Goal: Task Accomplishment & Management: Manage account settings

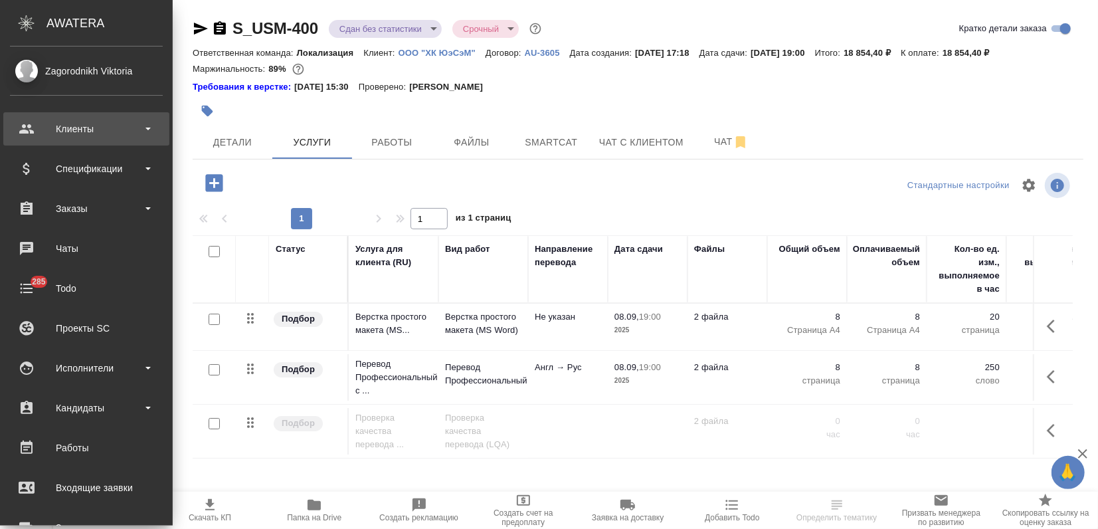
click at [62, 132] on div "Клиенты" at bounding box center [86, 129] width 153 height 20
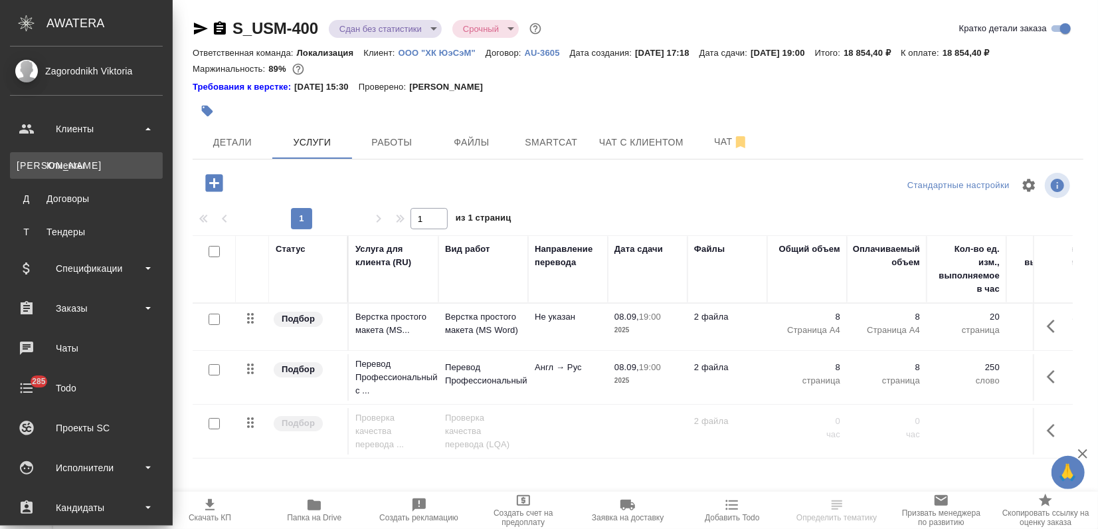
click at [71, 155] on link "К Клиенты" at bounding box center [86, 165] width 153 height 27
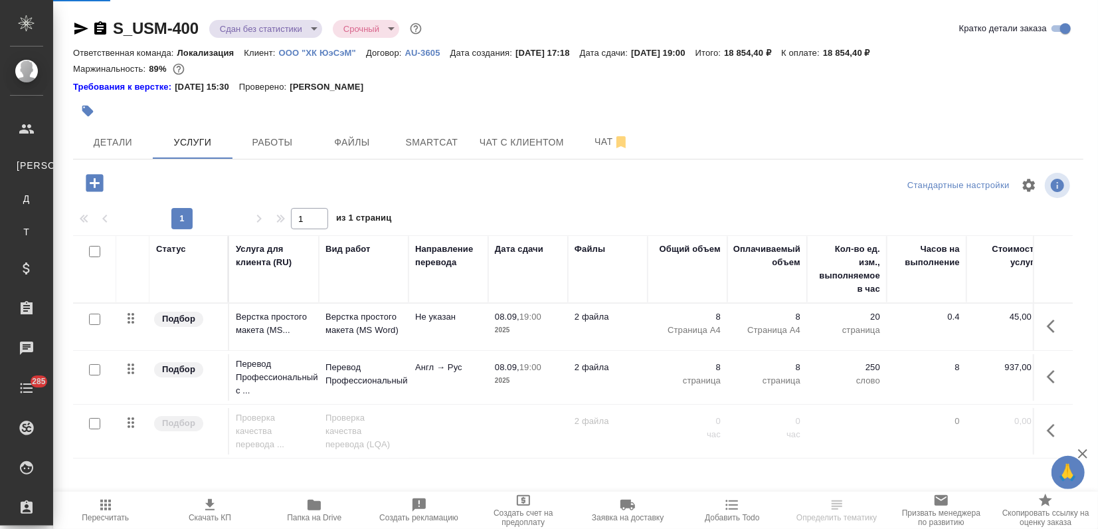
select select "RU"
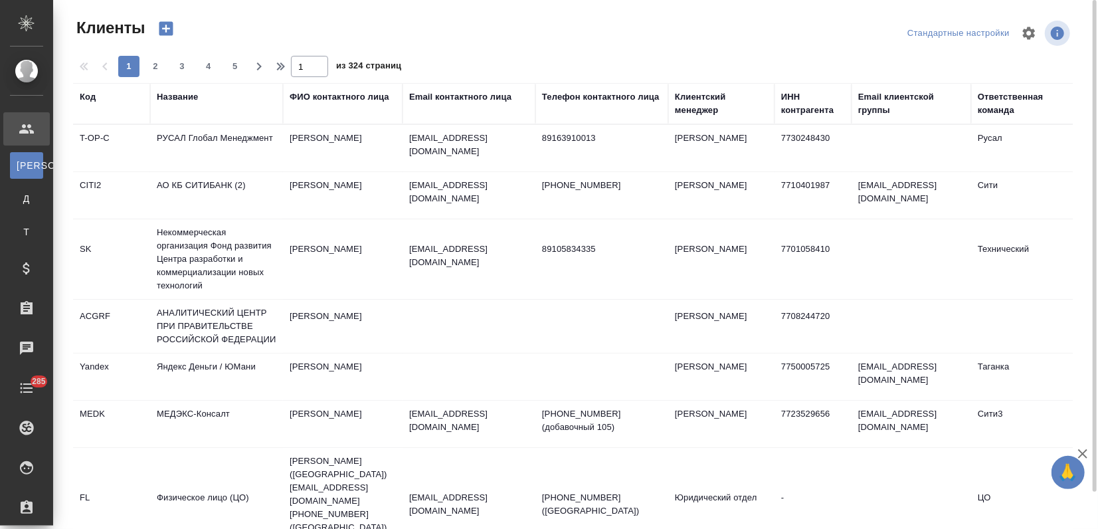
drag, startPoint x: 174, startPoint y: 100, endPoint x: 180, endPoint y: 135, distance: 35.7
click at [175, 100] on div "Название" at bounding box center [177, 96] width 41 height 13
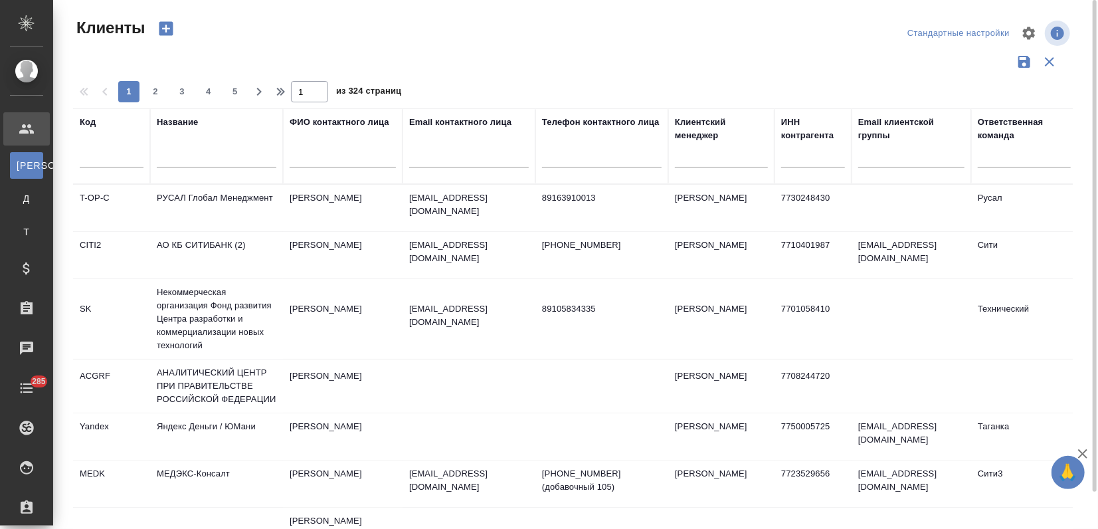
click at [180, 142] on div "Название" at bounding box center [217, 146] width 120 height 61
click at [171, 156] on input "text" at bounding box center [217, 159] width 120 height 17
click at [171, 151] on input "р" at bounding box center [217, 159] width 120 height 17
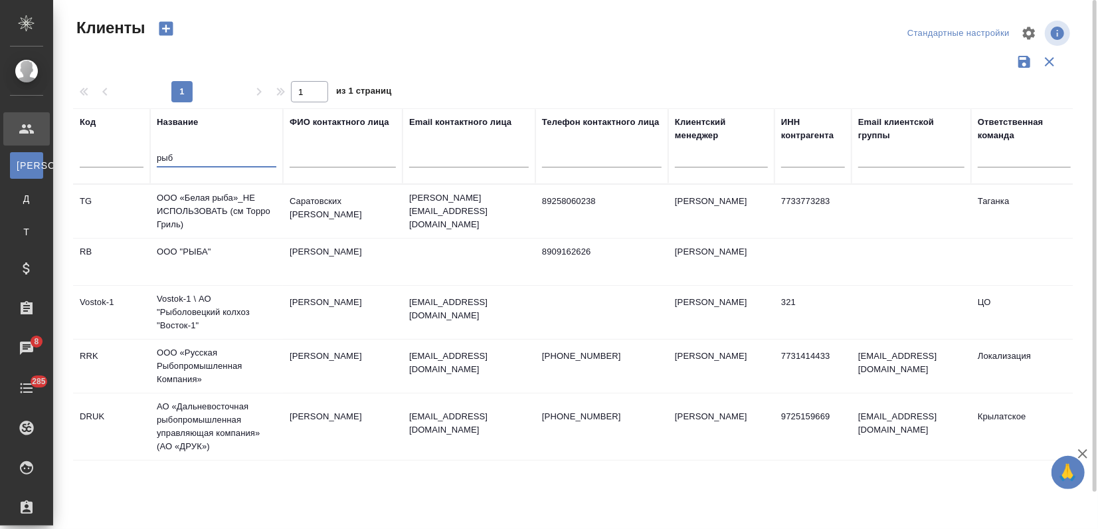
type input "рыб"
click at [267, 379] on td "ООО «Русская Рыбопромышленная Компания»" at bounding box center [216, 365] width 133 height 53
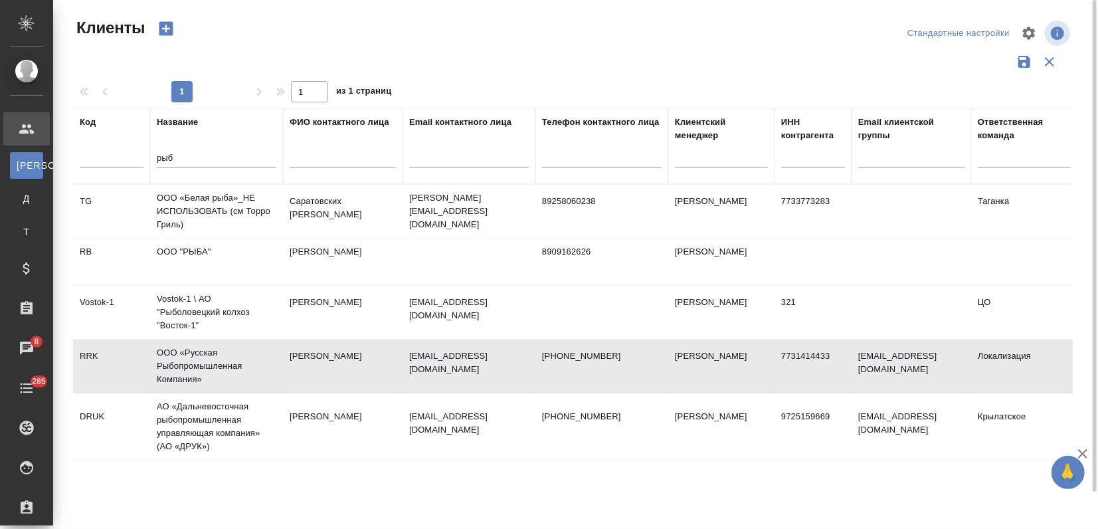
click at [267, 379] on td "ООО «Русская Рыбопромышленная Компания»" at bounding box center [216, 365] width 133 height 53
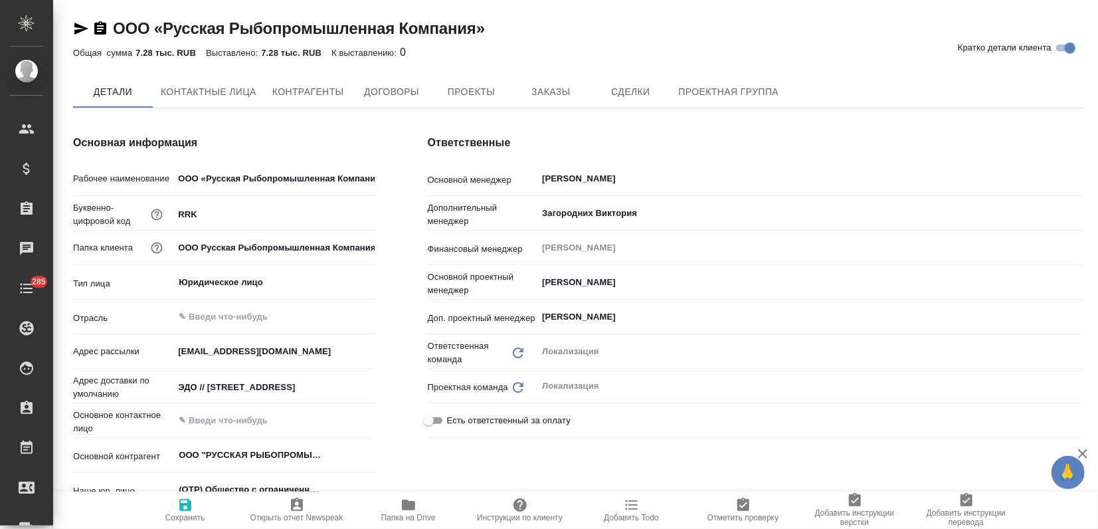
type textarea "x"
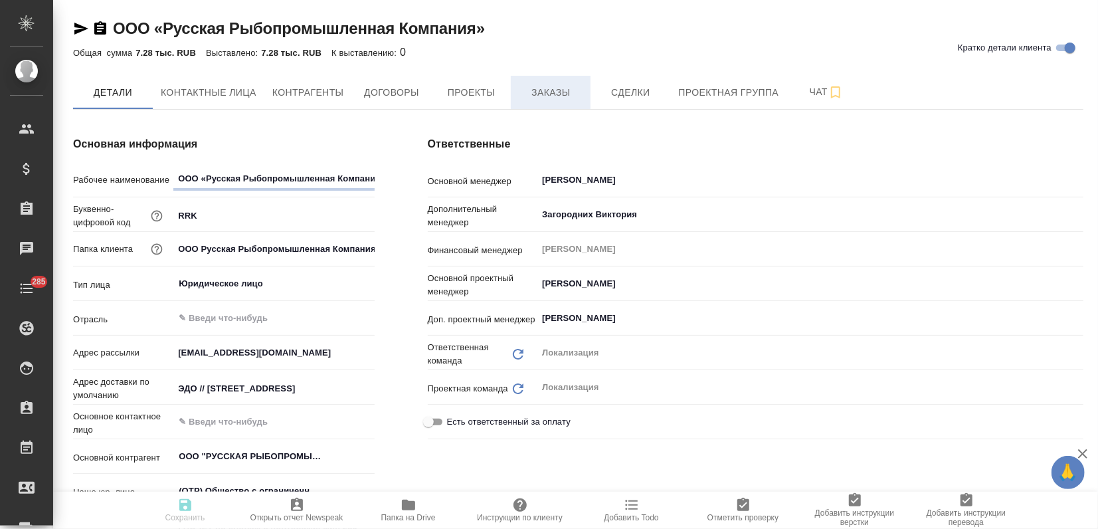
type textarea "x"
click at [561, 93] on span "Заказы" at bounding box center [551, 92] width 64 height 17
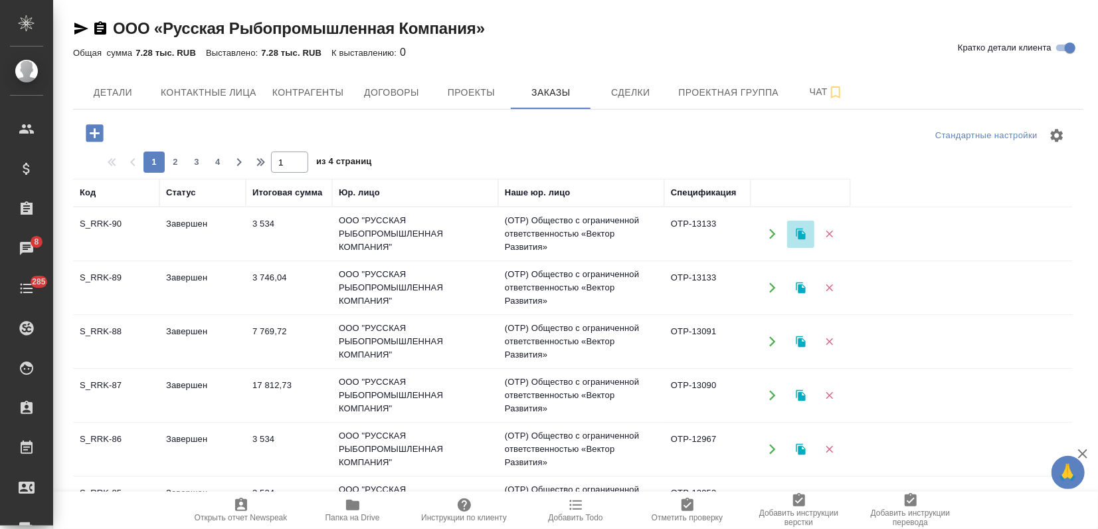
click at [802, 234] on icon "button" at bounding box center [800, 233] width 9 height 11
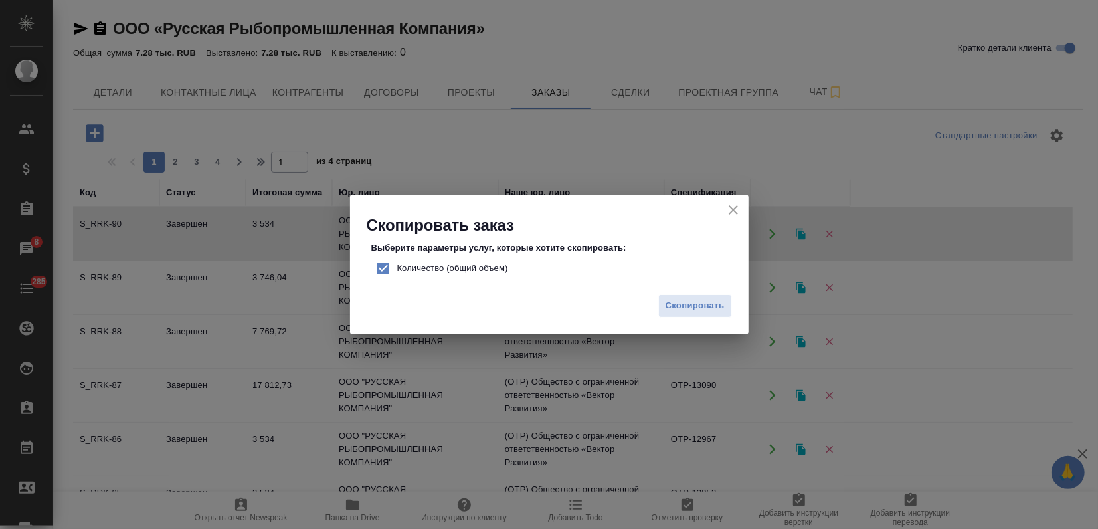
drag, startPoint x: 377, startPoint y: 265, endPoint x: 511, endPoint y: 281, distance: 135.1
click at [377, 266] on input "Количество (общий объем)" at bounding box center [383, 268] width 28 height 28
checkbox input "false"
click at [685, 303] on span "Скопировать" at bounding box center [695, 305] width 59 height 15
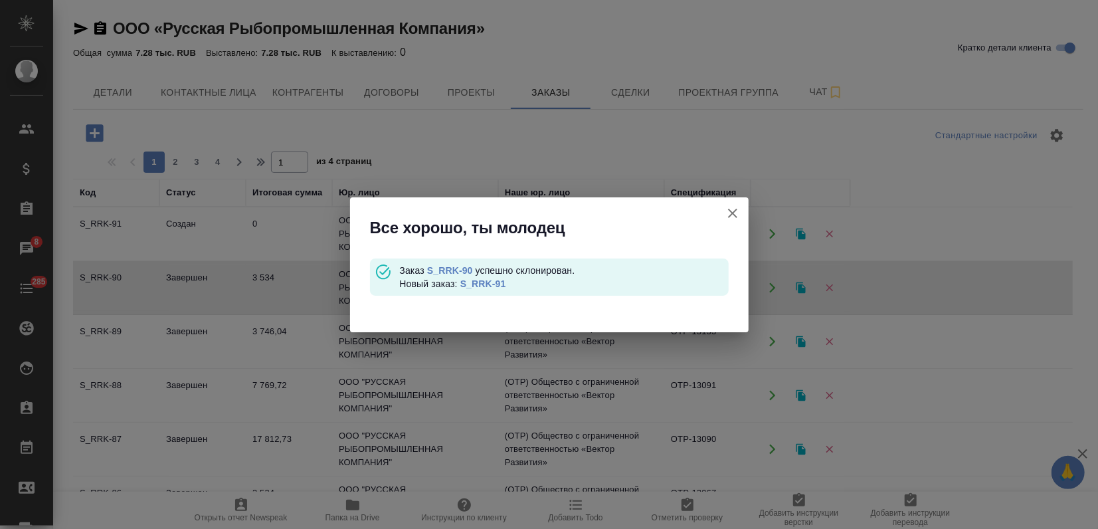
click at [482, 284] on link "S_RRK-91" at bounding box center [483, 283] width 46 height 11
click at [725, 212] on icon "button" at bounding box center [733, 213] width 16 height 16
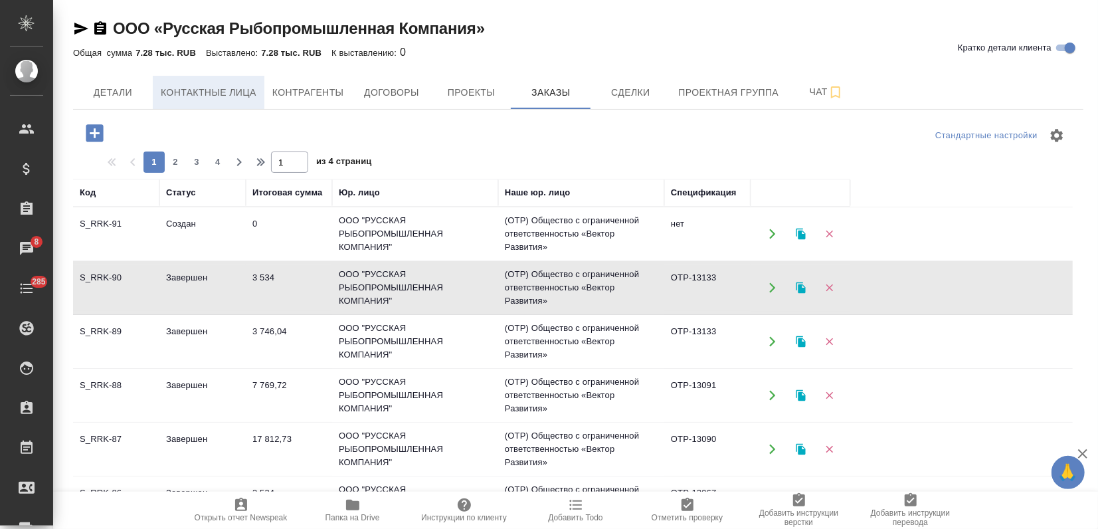
click at [246, 96] on span "Контактные лица" at bounding box center [209, 92] width 96 height 17
select select "RU"
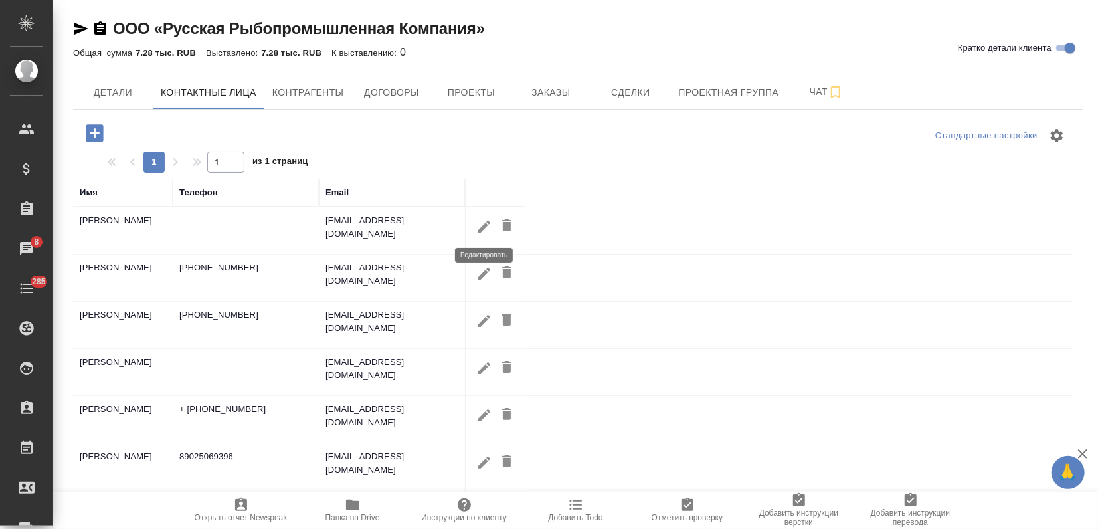
click at [483, 229] on icon "button" at bounding box center [484, 226] width 12 height 12
type input "Надежда"
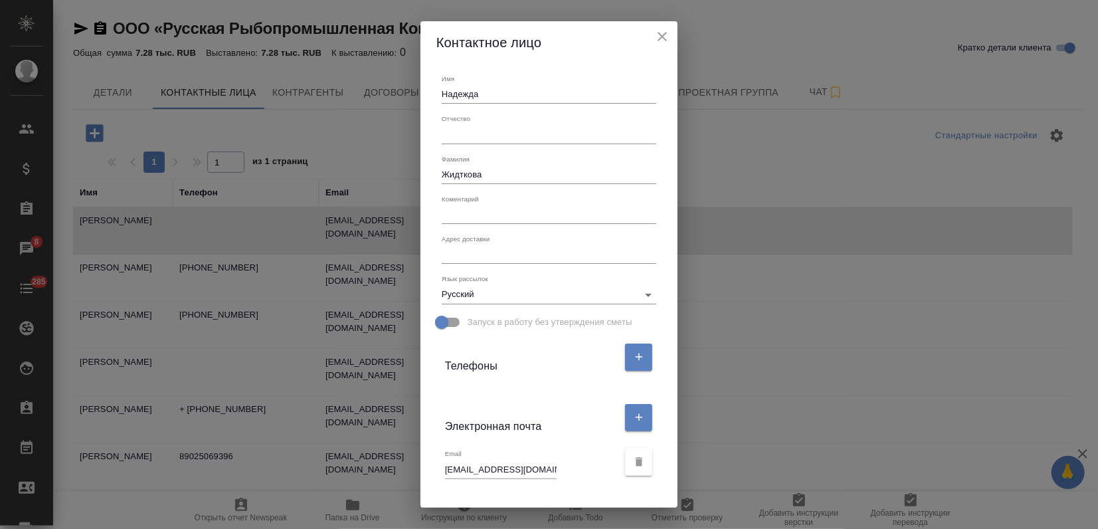
click at [457, 174] on input "Жидткова" at bounding box center [549, 174] width 215 height 19
type input "Жидкова"
drag, startPoint x: 632, startPoint y: 367, endPoint x: 597, endPoint y: 376, distance: 36.4
click at [632, 366] on button "button" at bounding box center [638, 356] width 27 height 27
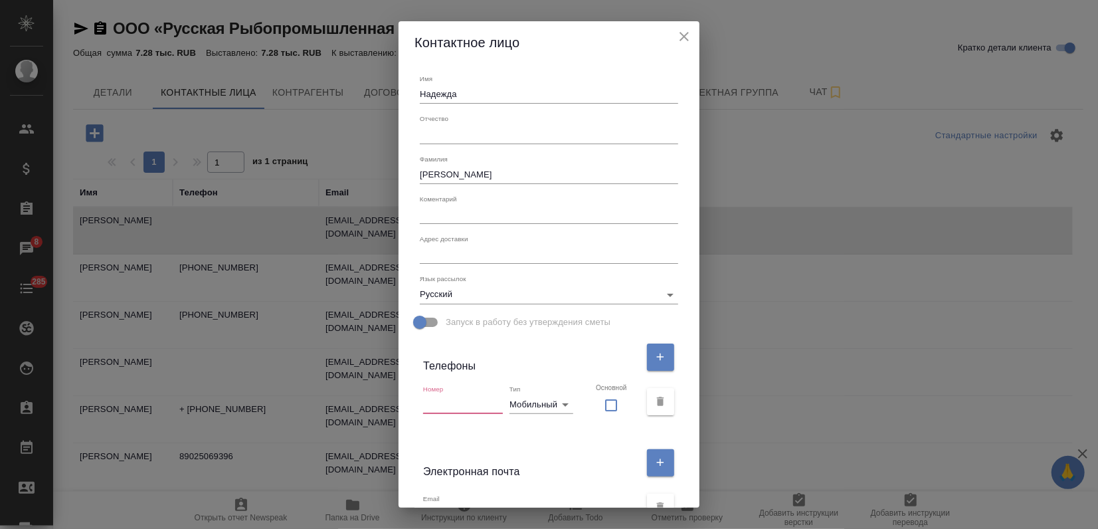
click at [444, 409] on input "text" at bounding box center [463, 404] width 80 height 19
paste input "+7 (902)4881580"
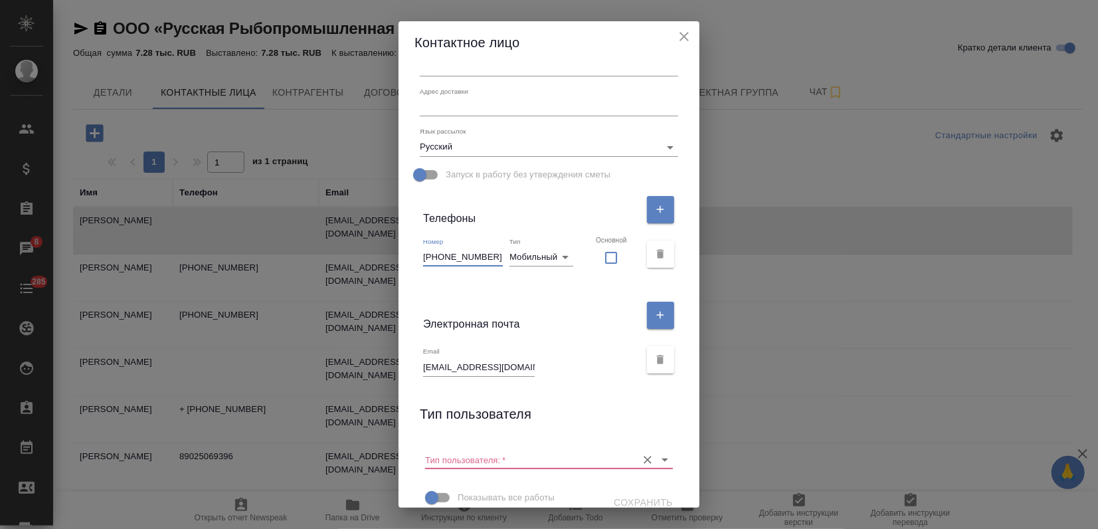
type input "+7 (902)4881580"
click at [522, 458] on input "Тип пользователя:   *" at bounding box center [527, 459] width 205 height 18
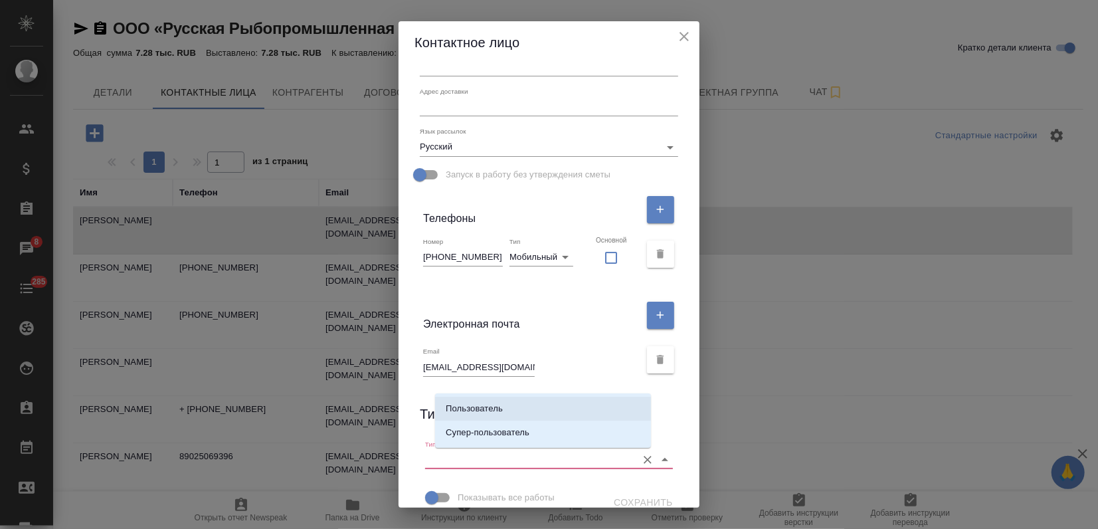
click at [494, 409] on p "Пользователь" at bounding box center [474, 408] width 57 height 13
type input "Пользователь"
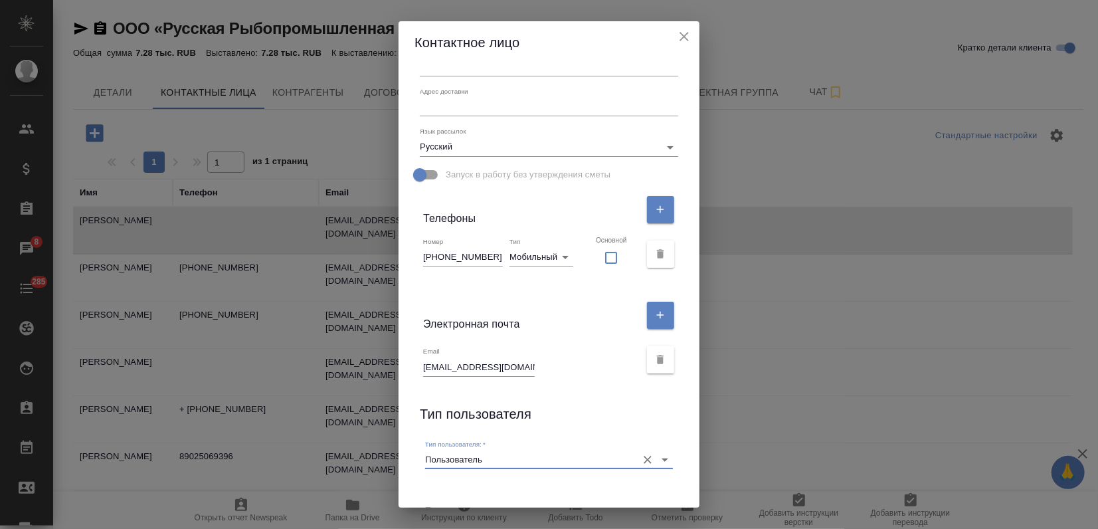
scroll to position [215, 0]
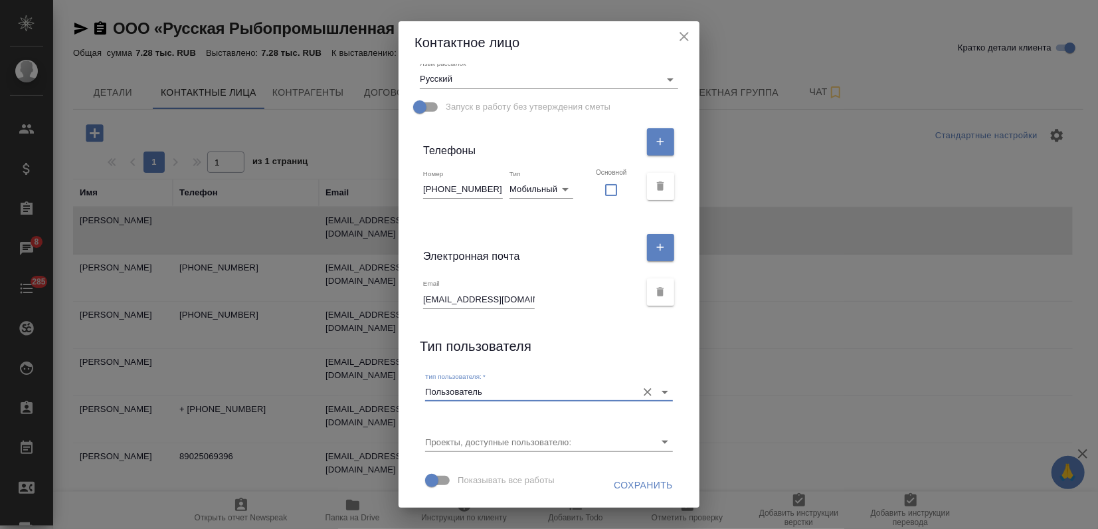
click at [627, 482] on span "Сохранить" at bounding box center [643, 485] width 59 height 17
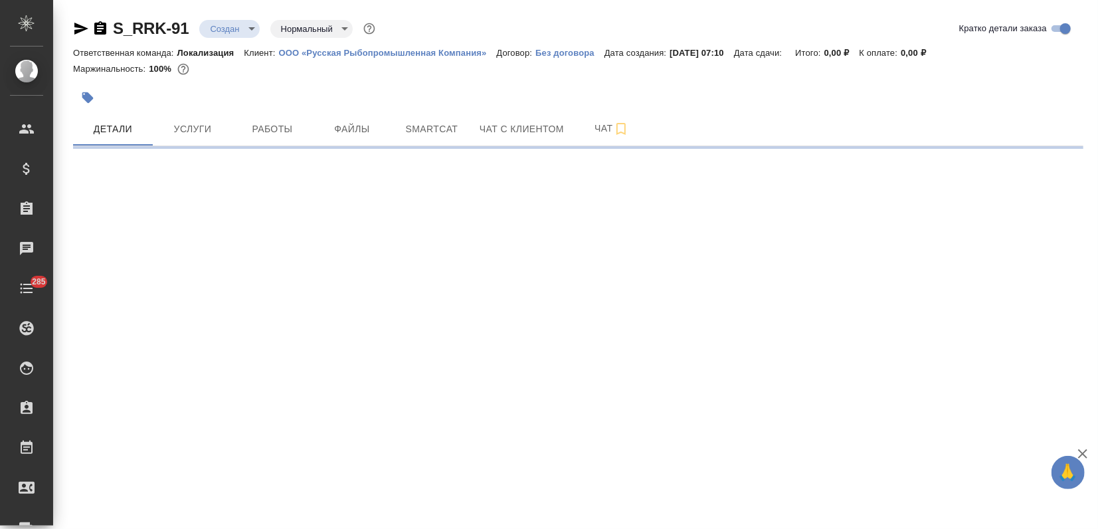
select select "RU"
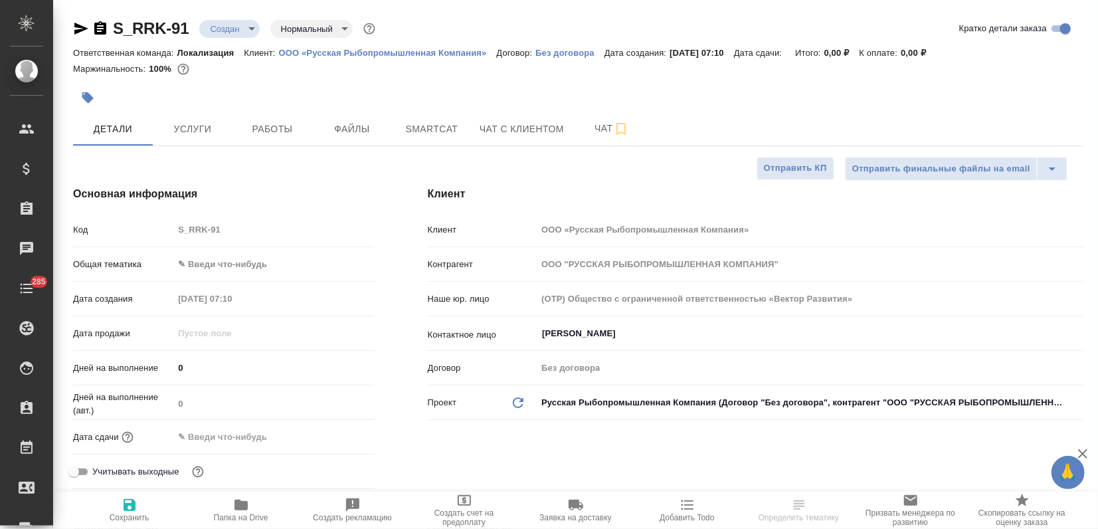
type textarea "x"
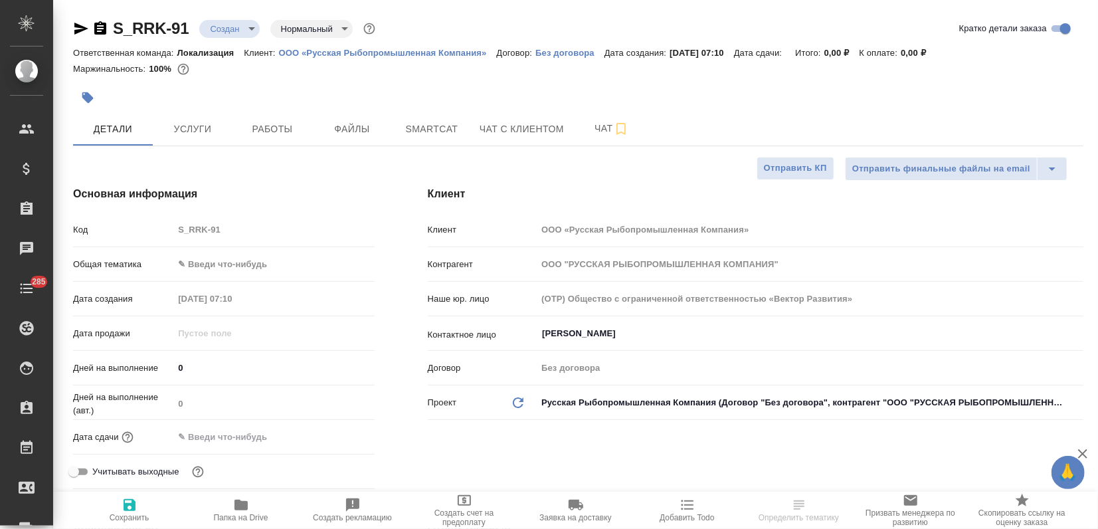
type textarea "x"
click at [620, 339] on input "[PERSON_NAME]" at bounding box center [788, 333] width 494 height 16
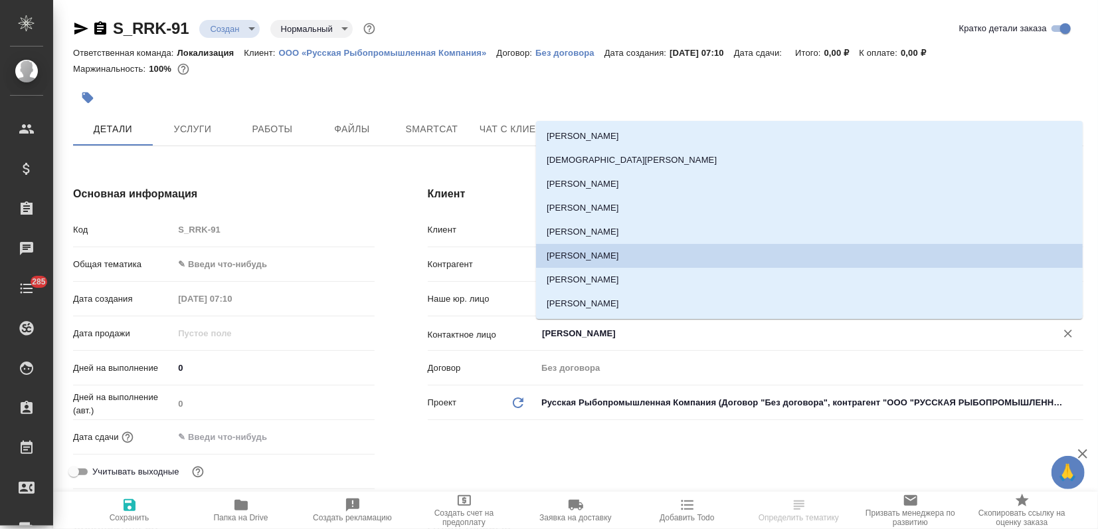
click at [620, 339] on input "[PERSON_NAME]" at bounding box center [788, 333] width 494 height 16
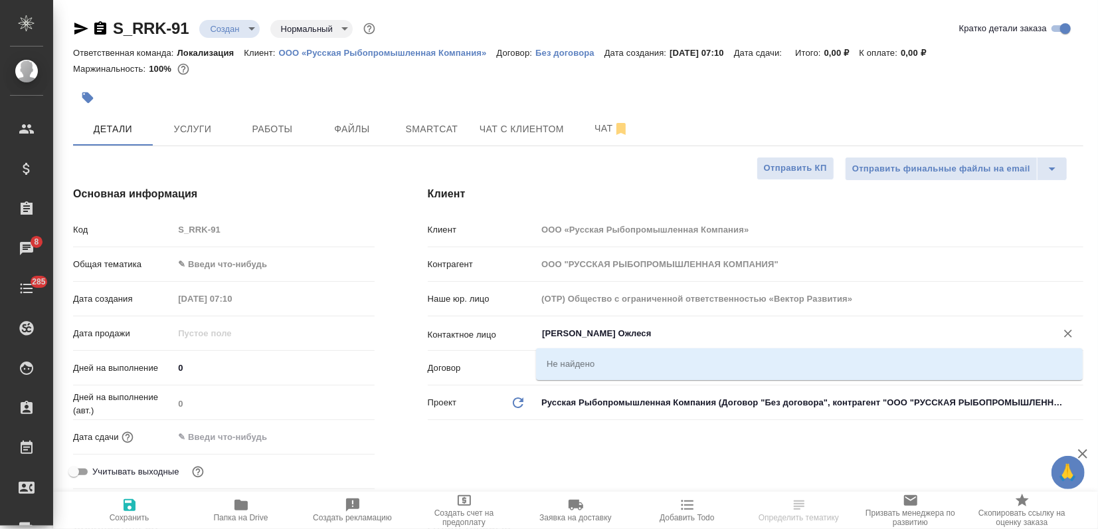
drag, startPoint x: 646, startPoint y: 335, endPoint x: 415, endPoint y: 338, distance: 230.5
click at [415, 338] on div "Клиент Клиент ООО «Русская Рыбопромышленная Компания» Контрагент ООО "РУССКАЯ Р…" at bounding box center [755, 339] width 709 height 361
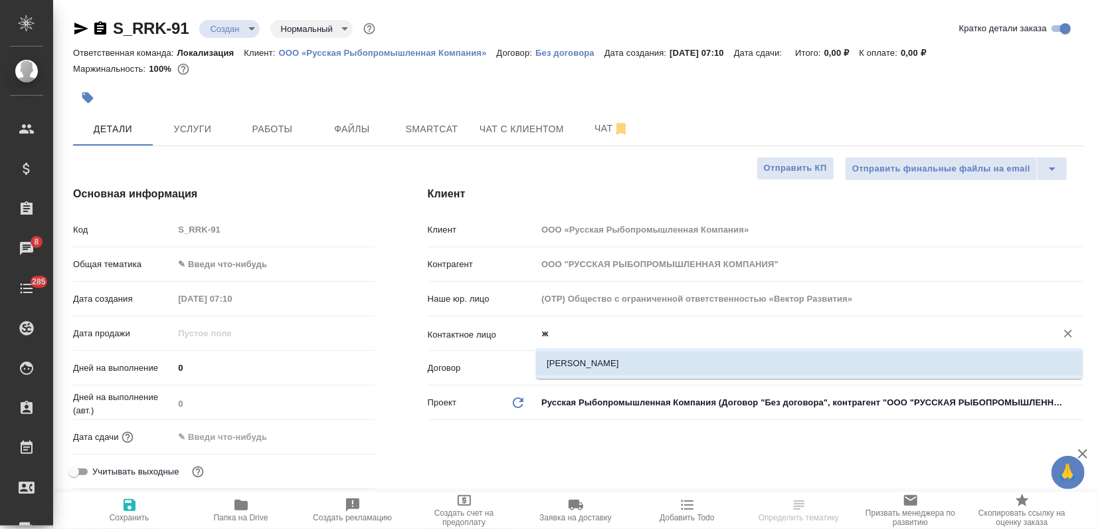
click at [582, 367] on li "Жидткова Надежда" at bounding box center [809, 363] width 547 height 24
type input "Жидткова Надежда"
type textarea "x"
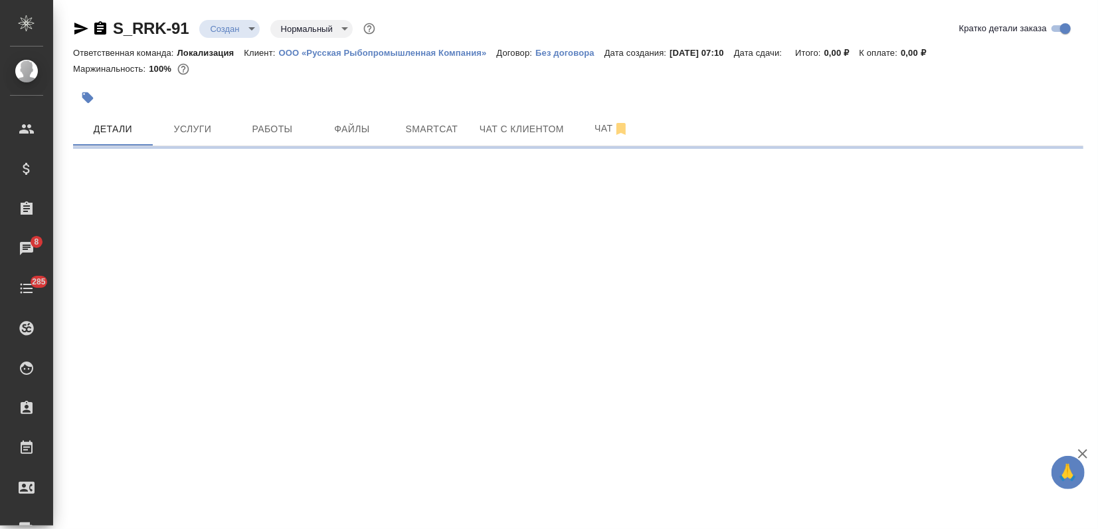
select select "RU"
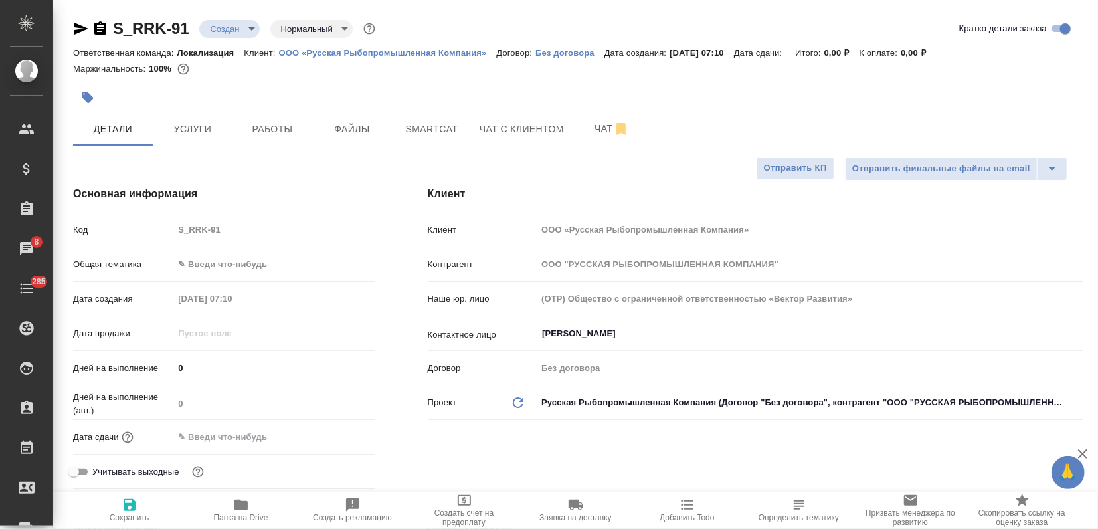
type textarea "x"
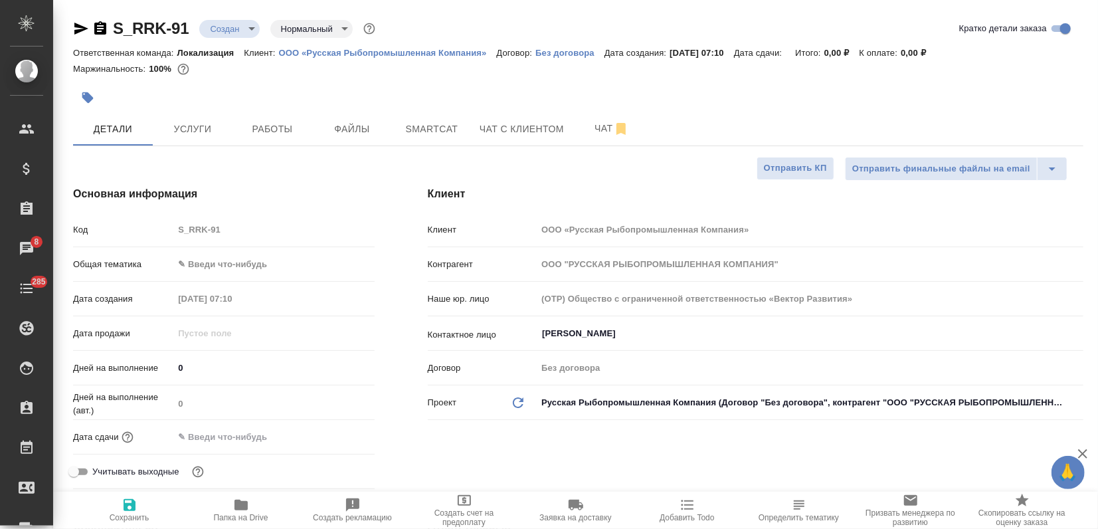
type textarea "x"
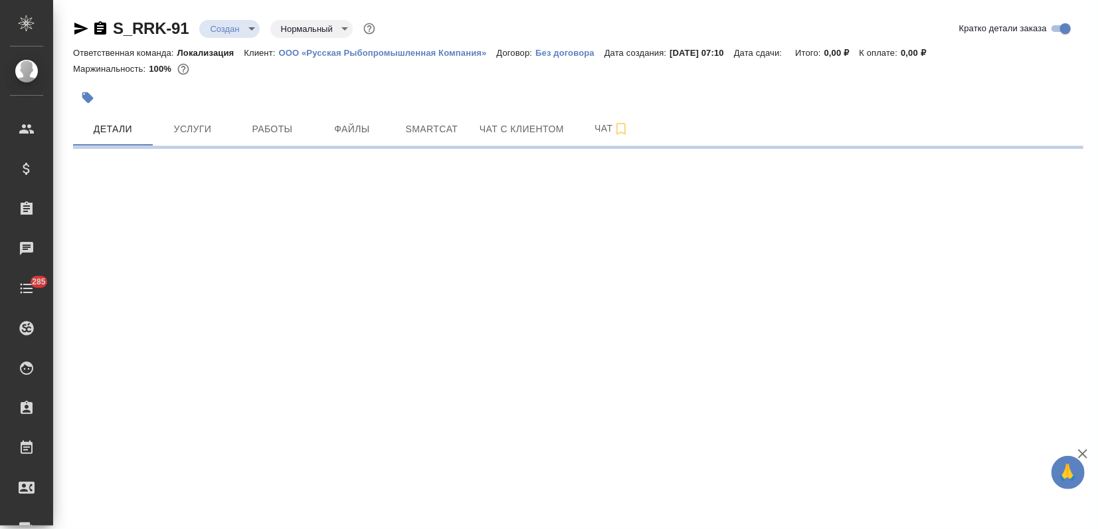
select select "RU"
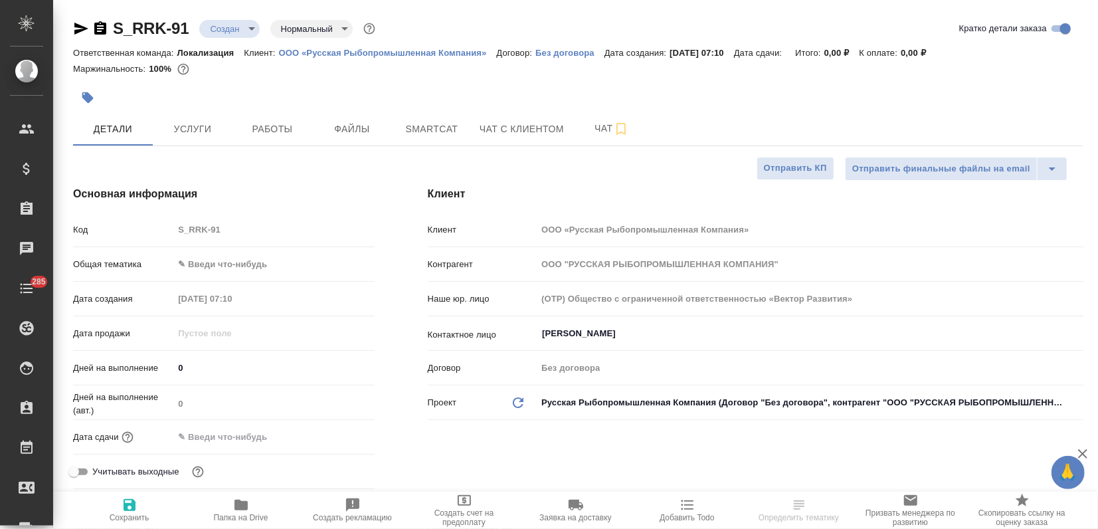
type textarea "x"
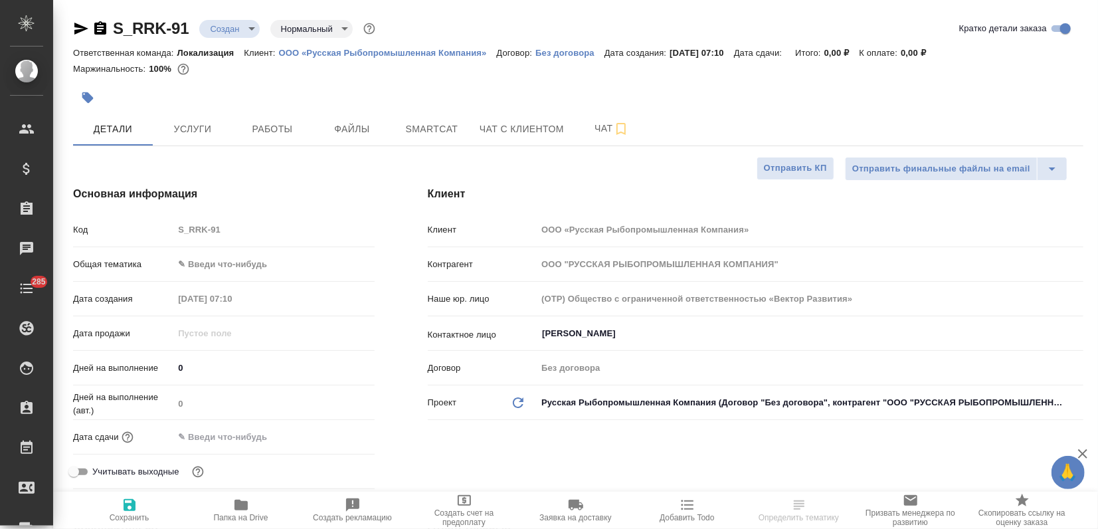
type textarea "x"
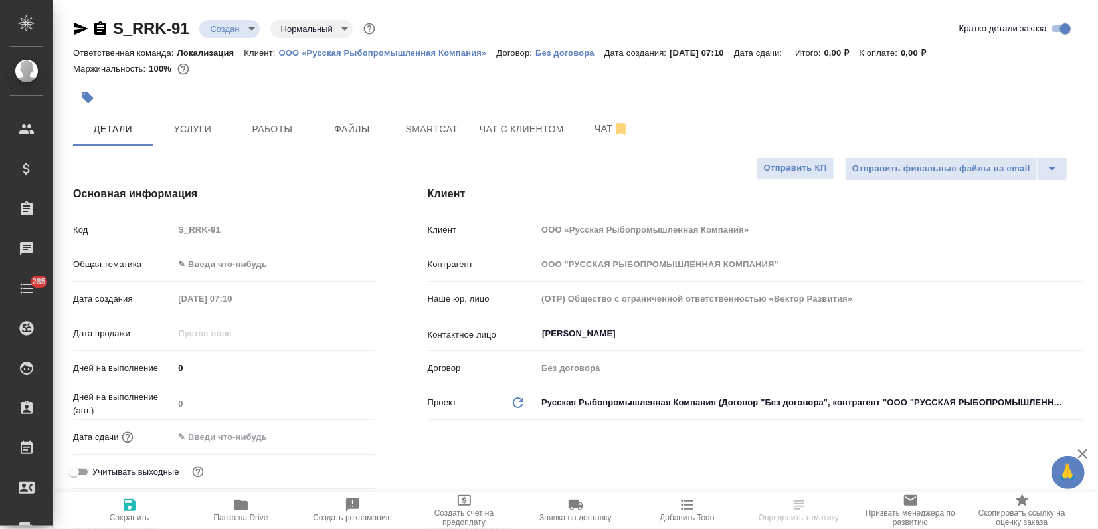
type textarea "x"
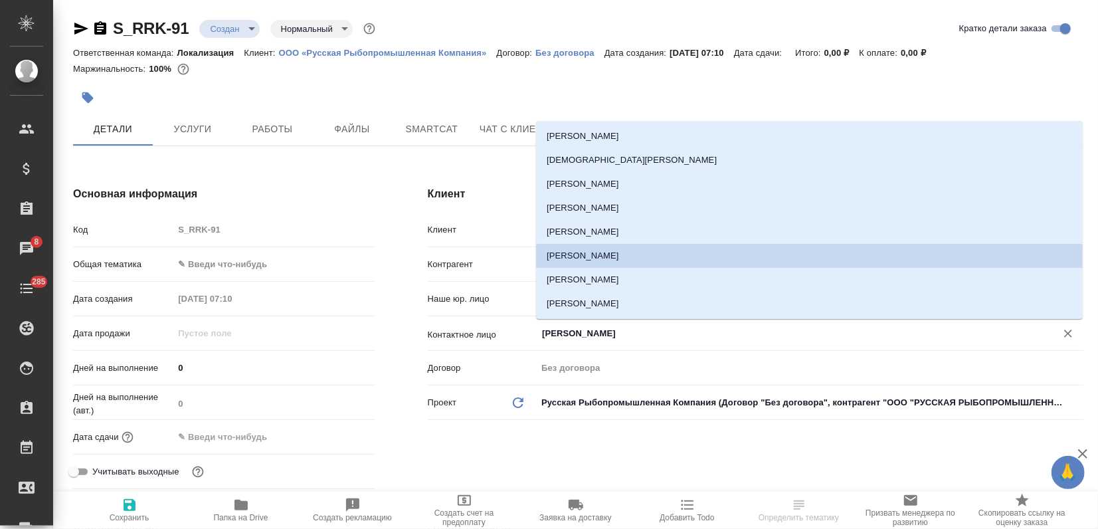
click at [592, 331] on input "[PERSON_NAME]" at bounding box center [788, 333] width 494 height 16
click at [600, 294] on li "[PERSON_NAME]" at bounding box center [809, 304] width 547 height 24
type input "[PERSON_NAME]"
type textarea "x"
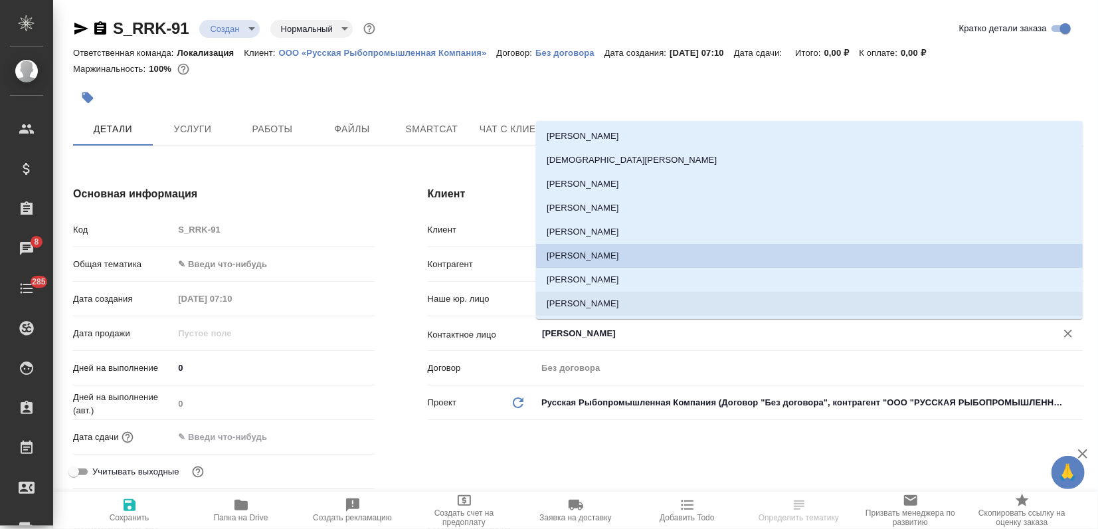
type textarea "x"
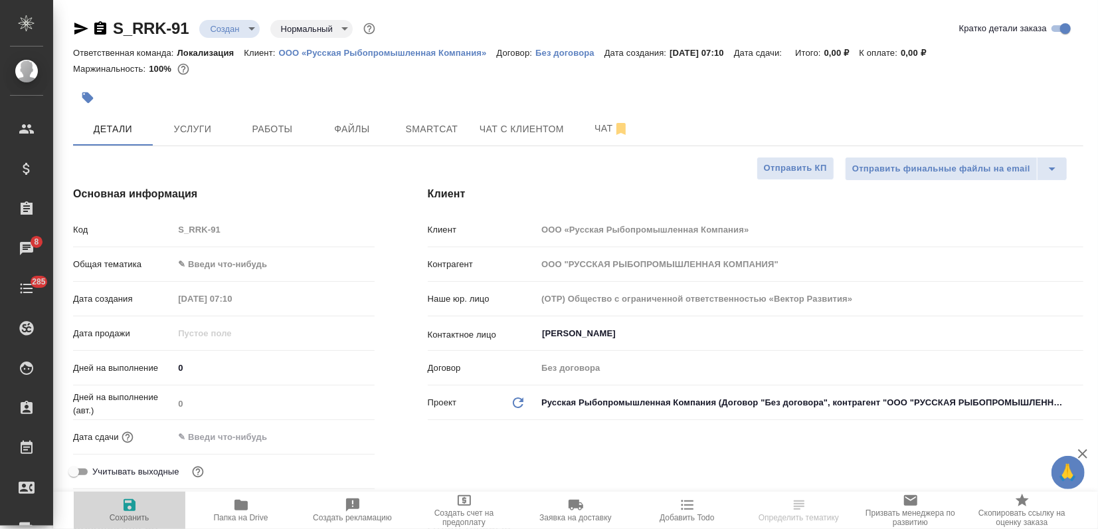
click at [144, 509] on span "Сохранить" at bounding box center [130, 509] width 96 height 25
type textarea "x"
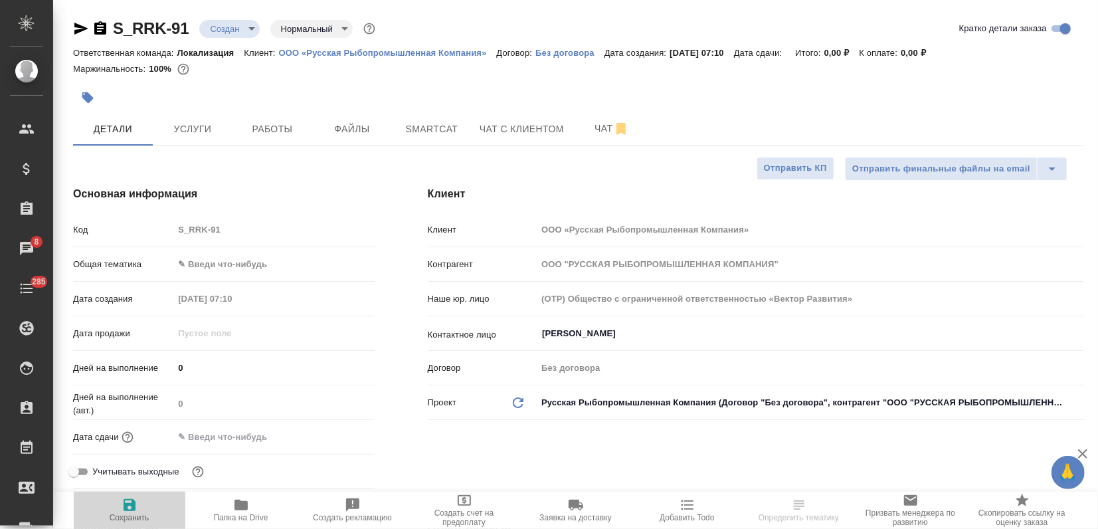
type textarea "x"
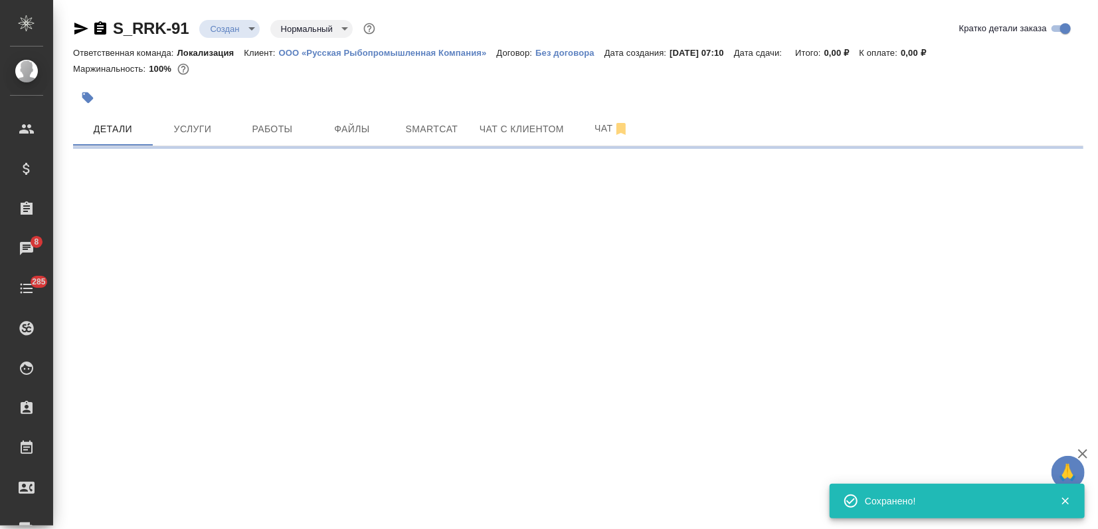
type input "holyTrinity"
select select "RU"
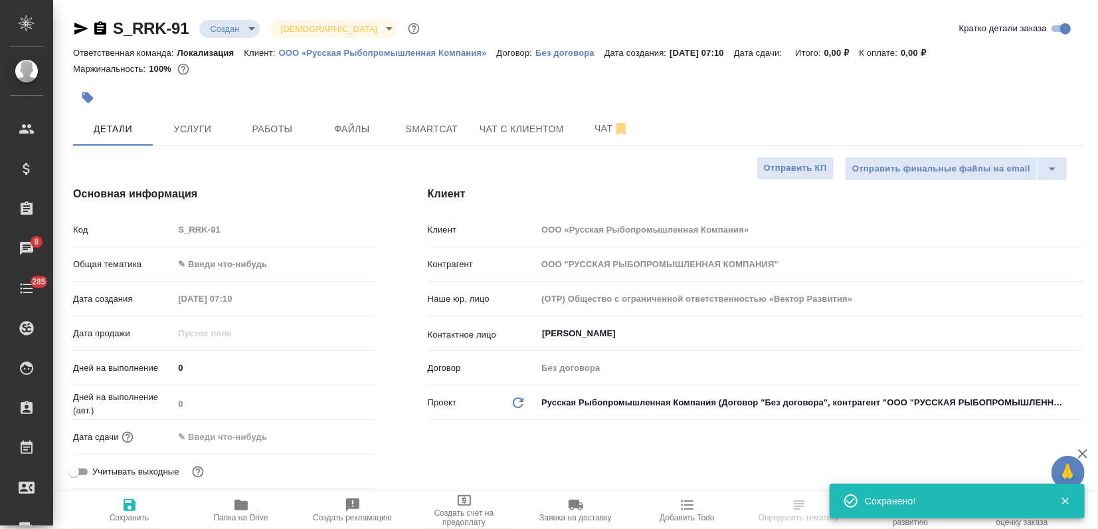
type textarea "x"
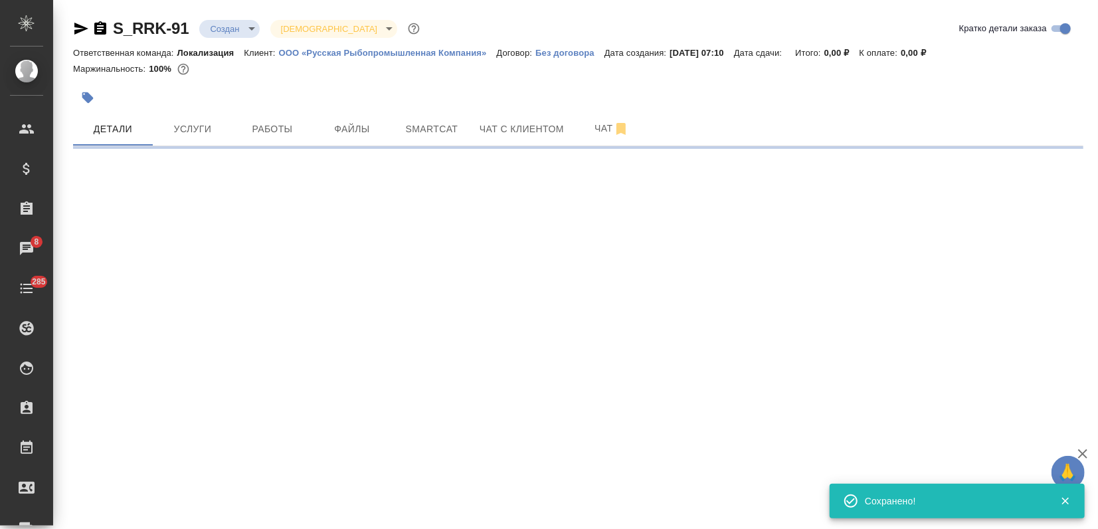
select select "RU"
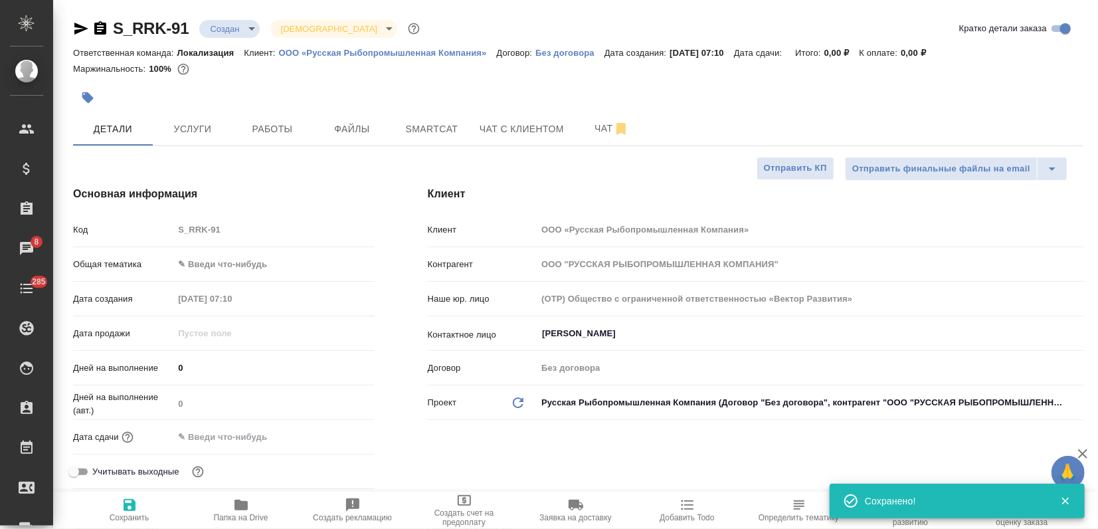
type textarea "x"
click at [204, 264] on body "🙏 .cls-1 fill:#fff; AWATERA Zagorodnikh Viktoria Клиенты Спецификации Заказы 8 …" at bounding box center [549, 264] width 1098 height 529
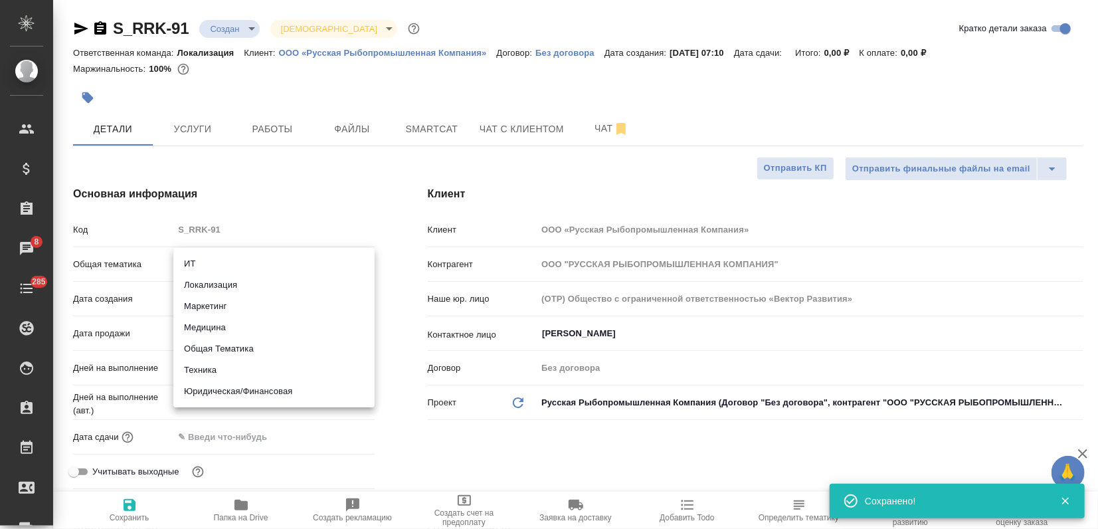
click at [198, 309] on li "Маркетинг" at bounding box center [273, 306] width 201 height 21
type input "marketing"
type textarea "x"
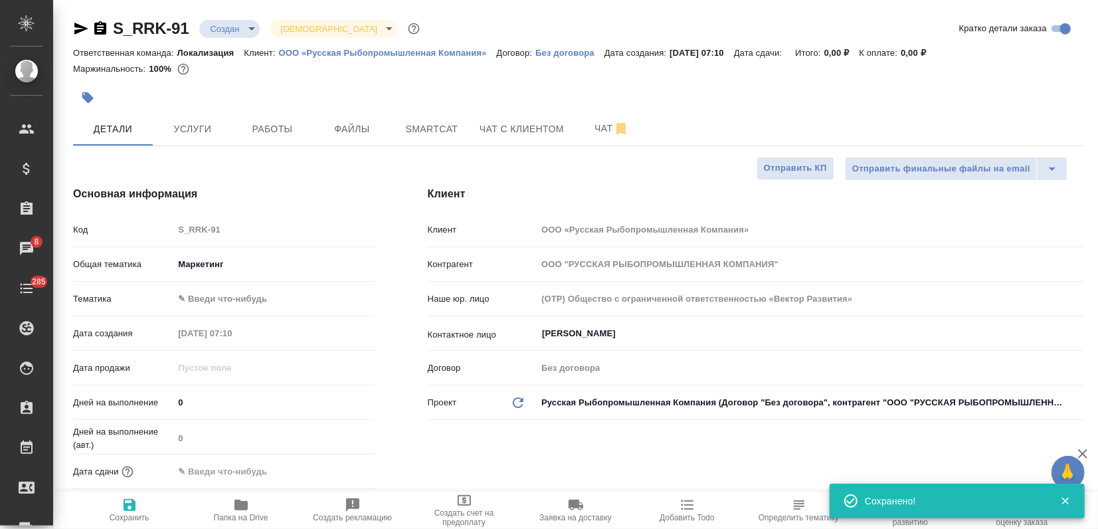
click at [198, 300] on body "🙏 .cls-1 fill:#fff; AWATERA Zagorodnikh Viktoria Клиенты Спецификации Заказы 8 …" at bounding box center [549, 264] width 1098 height 529
drag, startPoint x: 198, startPoint y: 313, endPoint x: 197, endPoint y: 319, distance: 6.8
click at [198, 313] on li "Маркетинг" at bounding box center [273, 319] width 201 height 21
type textarea "x"
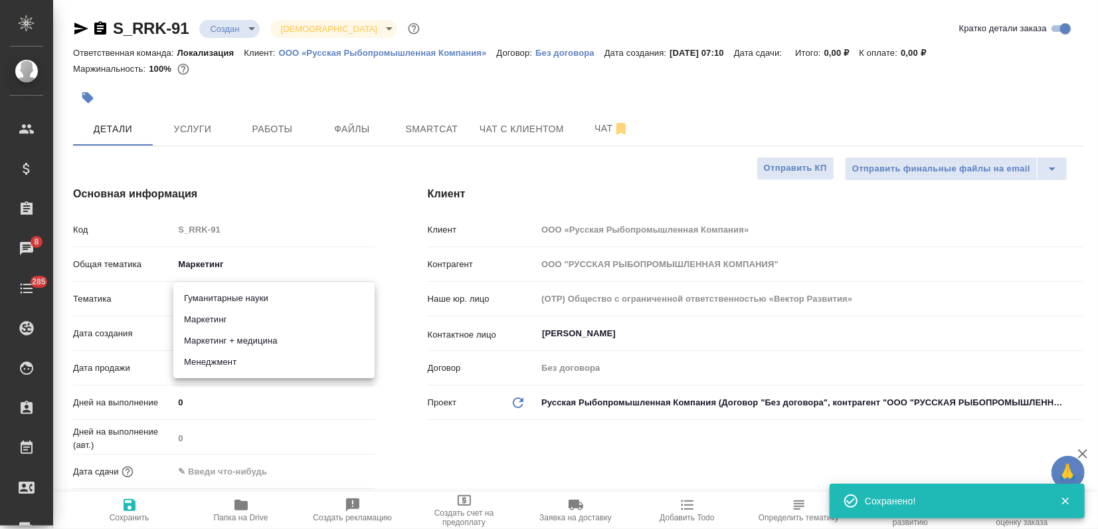
type textarea "x"
type input "5a8b8b956a9677013d343d63"
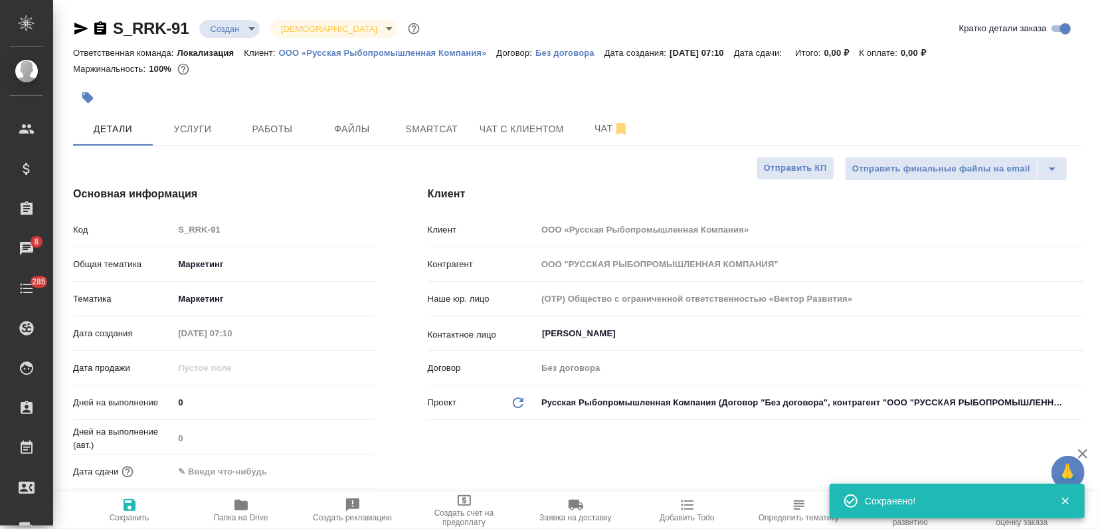
drag, startPoint x: 134, startPoint y: 506, endPoint x: 159, endPoint y: 478, distance: 37.2
click at [135, 506] on icon "button" at bounding box center [130, 505] width 12 height 12
type textarea "x"
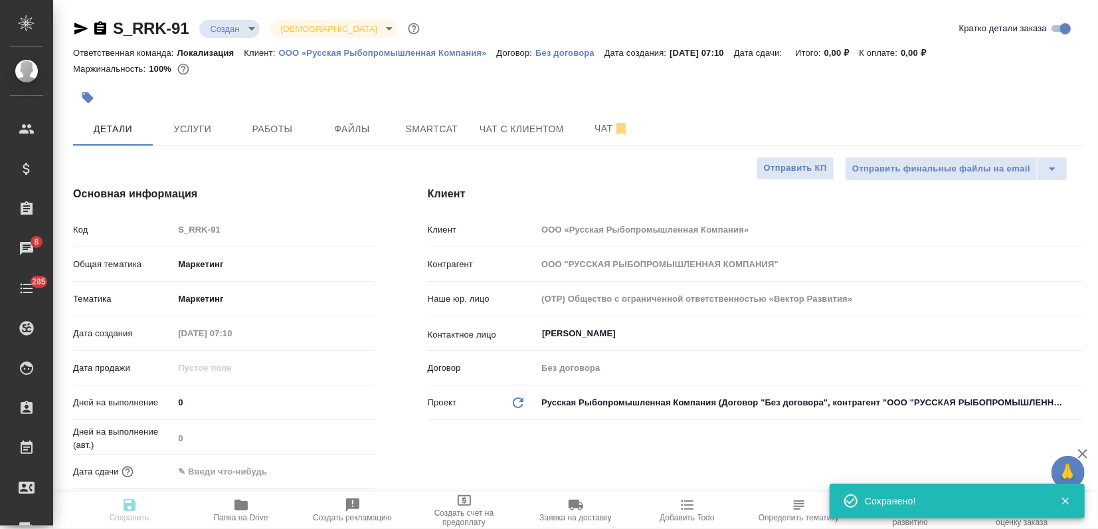
type textarea "x"
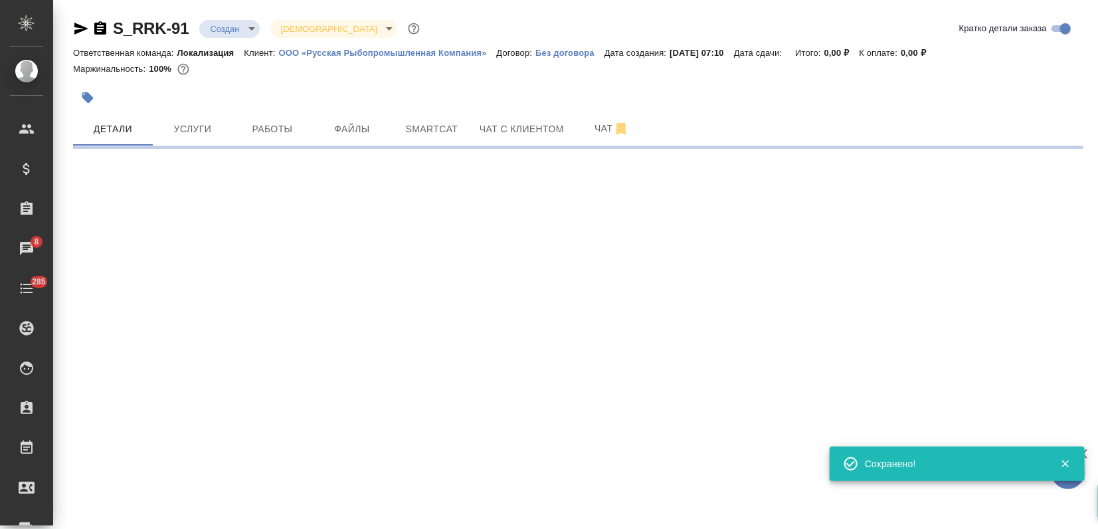
select select "RU"
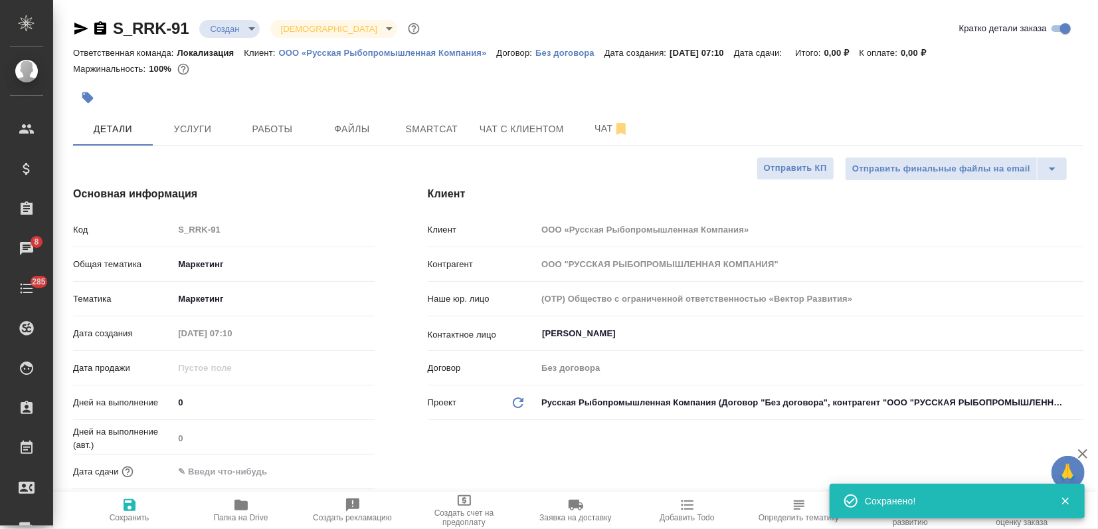
type textarea "x"
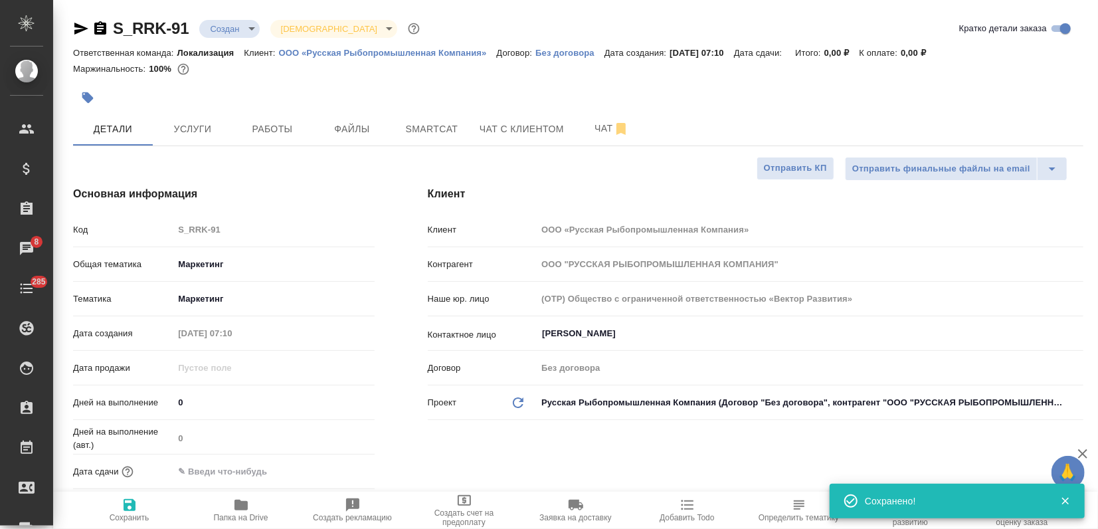
type textarea "x"
click at [368, 138] on button "Файлы" at bounding box center [352, 128] width 80 height 33
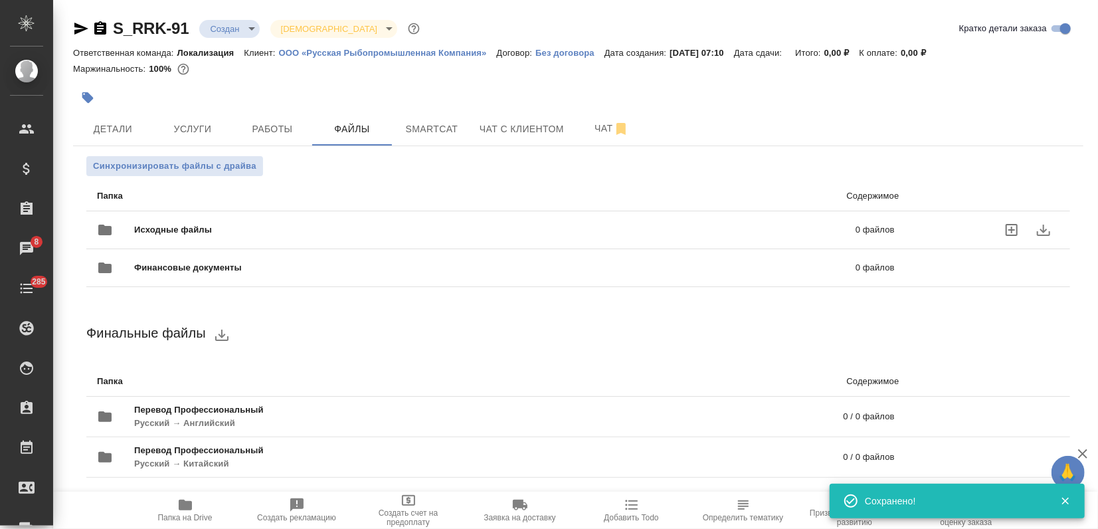
click at [181, 230] on span "Исходные файлы" at bounding box center [334, 229] width 400 height 13
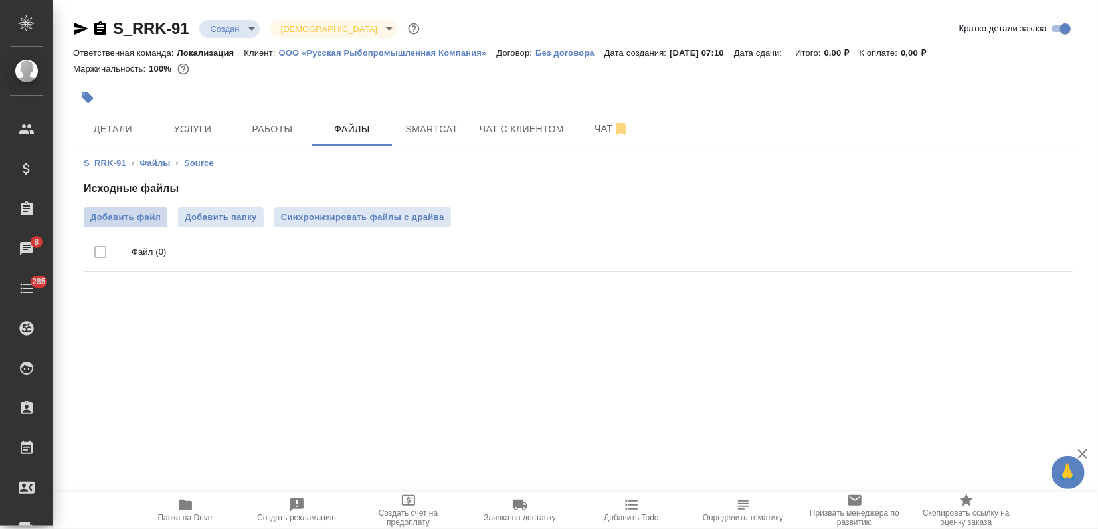
click at [134, 218] on span "Добавить файл" at bounding box center [125, 217] width 70 height 13
click at [0, 0] on input "Добавить файл" at bounding box center [0, 0] width 0 height 0
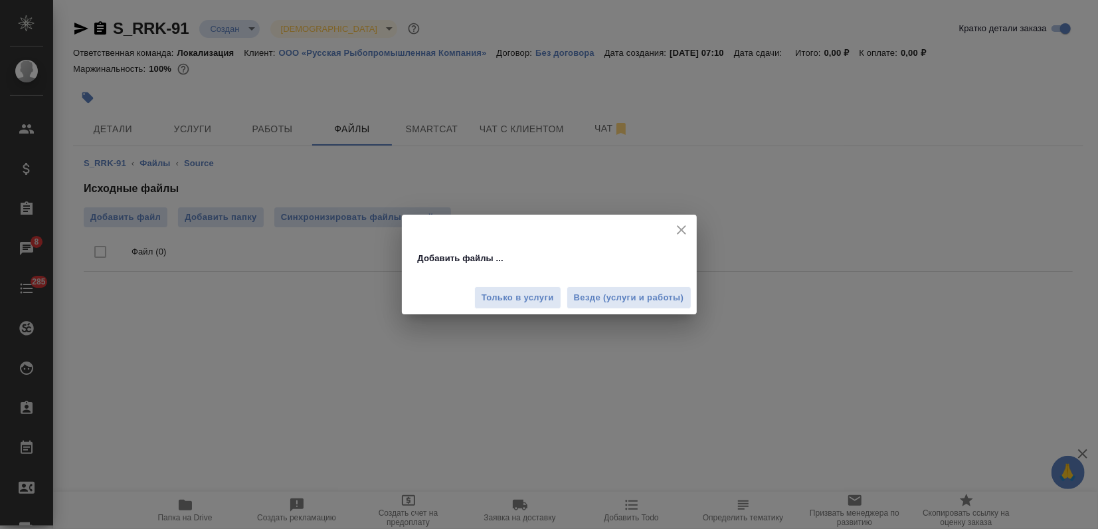
click at [622, 294] on span "Везде (услуги и работы)" at bounding box center [629, 297] width 110 height 15
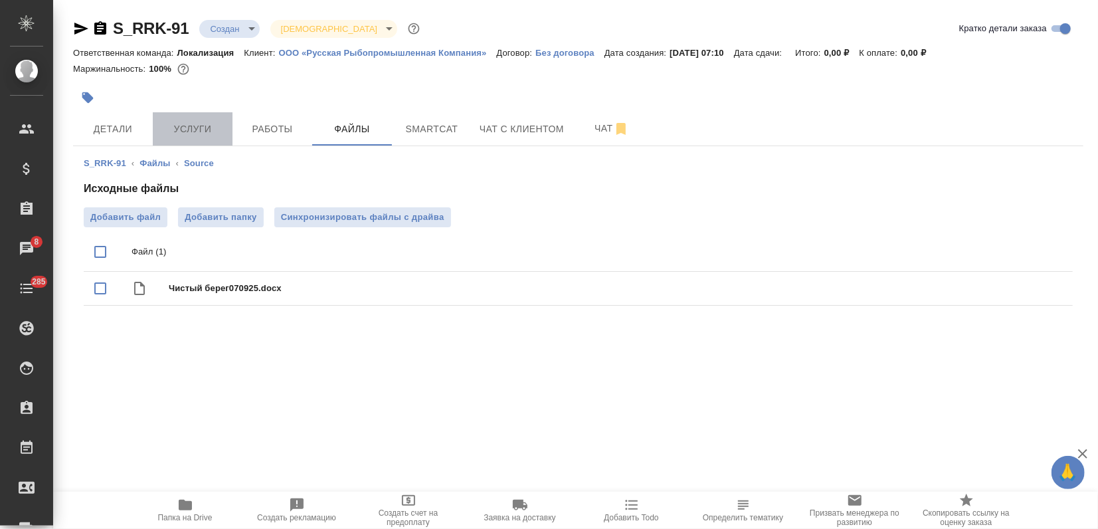
click at [198, 128] on span "Услуги" at bounding box center [193, 129] width 64 height 17
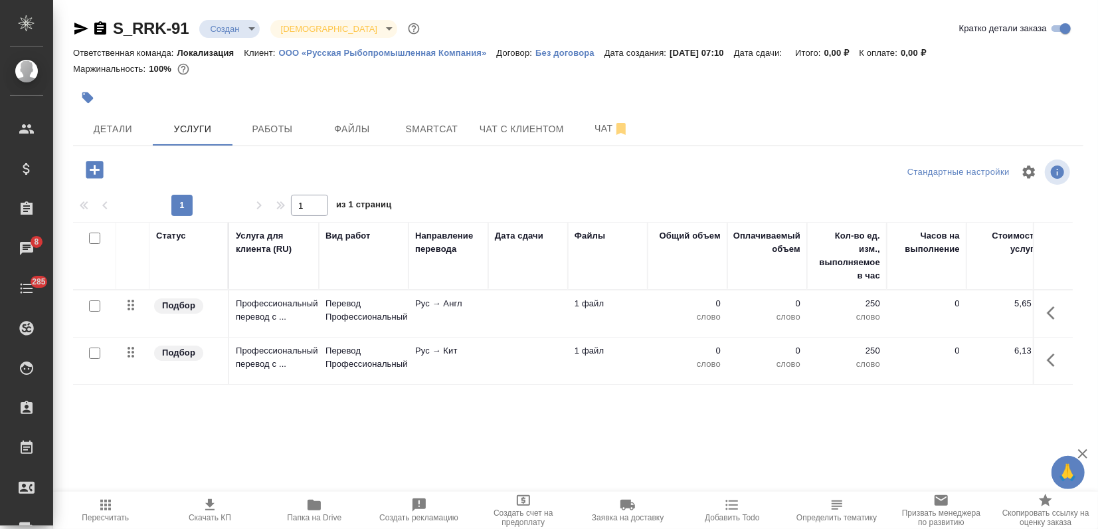
click at [93, 228] on th at bounding box center [94, 256] width 43 height 68
click at [96, 236] on input "checkbox" at bounding box center [94, 237] width 11 height 11
checkbox input "true"
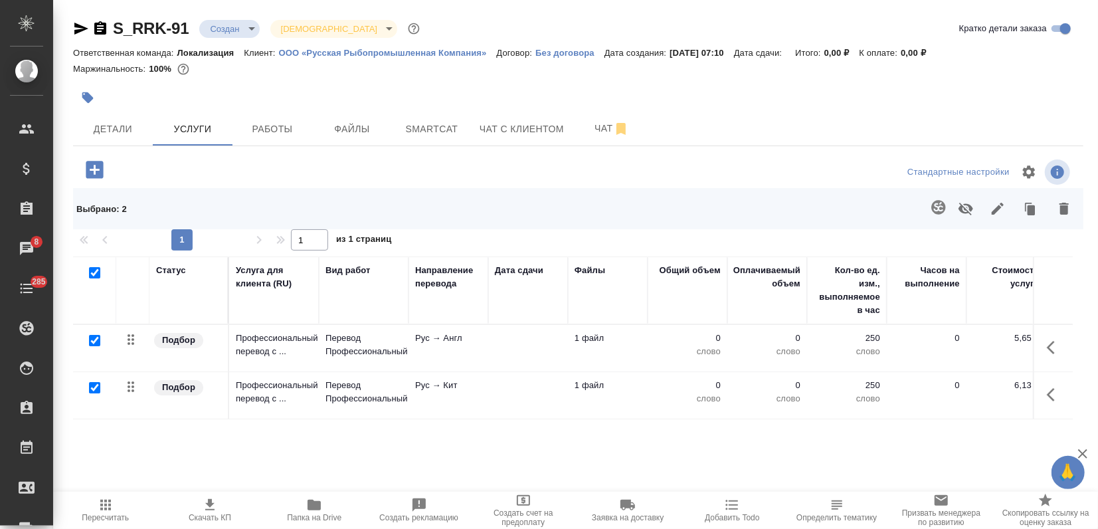
click at [934, 206] on icon "button" at bounding box center [938, 207] width 14 height 14
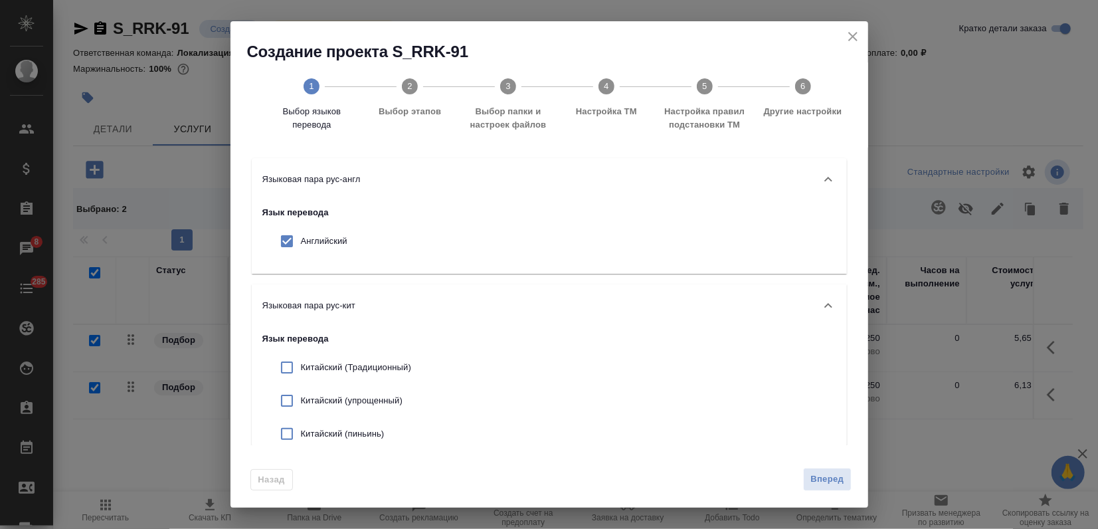
click at [313, 401] on p "Китайский (упрощенный)" at bounding box center [356, 400] width 110 height 13
checkbox input "true"
drag, startPoint x: 822, startPoint y: 486, endPoint x: 821, endPoint y: 479, distance: 6.7
click at [822, 486] on span "Вперед" at bounding box center [826, 479] width 33 height 15
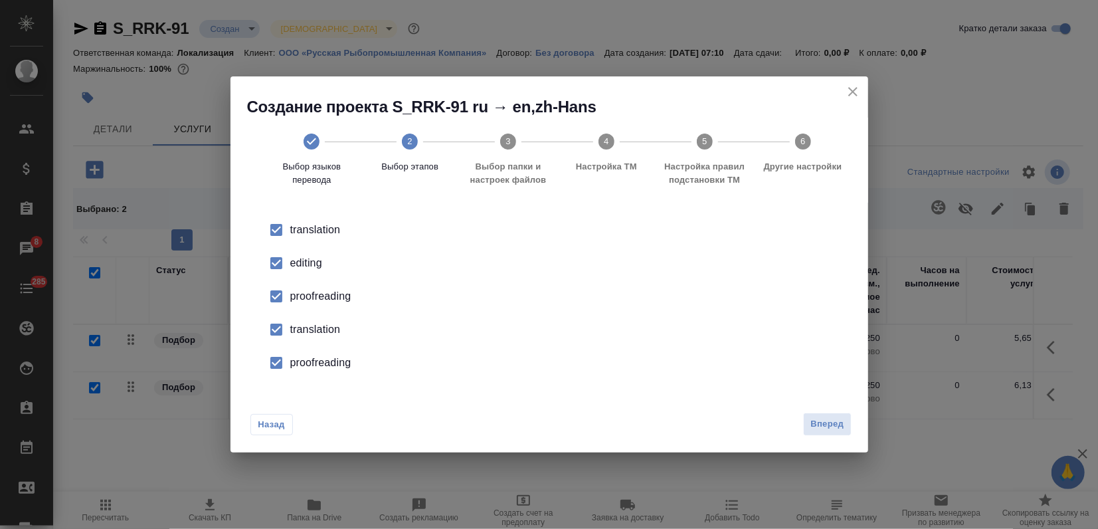
click at [274, 270] on input "checkbox" at bounding box center [276, 263] width 28 height 28
click at [280, 302] on input "checkbox" at bounding box center [276, 296] width 28 height 28
drag, startPoint x: 279, startPoint y: 329, endPoint x: 279, endPoint y: 339, distance: 10.0
click at [279, 339] on input "checkbox" at bounding box center [276, 329] width 28 height 28
click at [834, 422] on span "Вперед" at bounding box center [826, 423] width 33 height 15
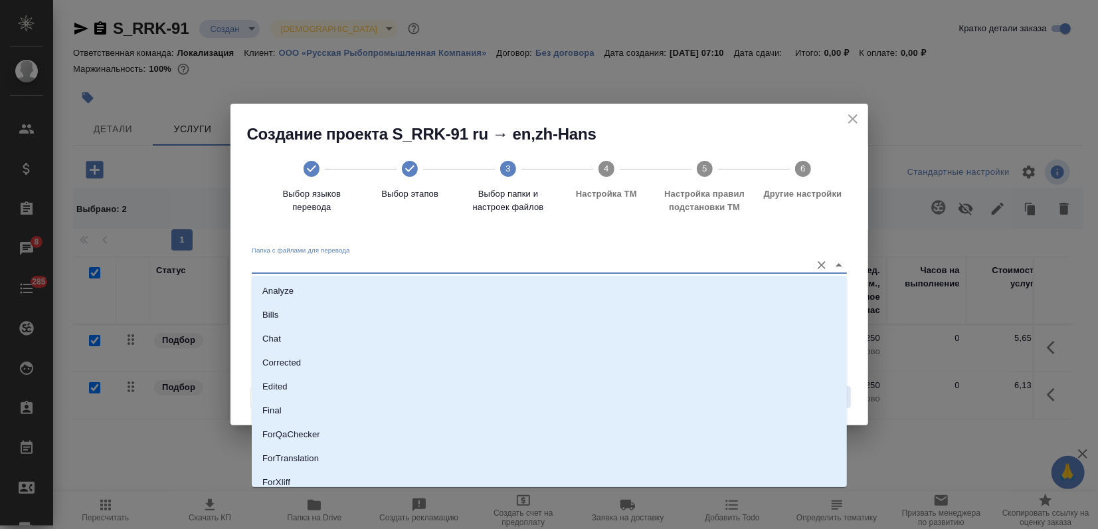
click at [604, 260] on input "Папка с файлами для перевода" at bounding box center [528, 264] width 553 height 16
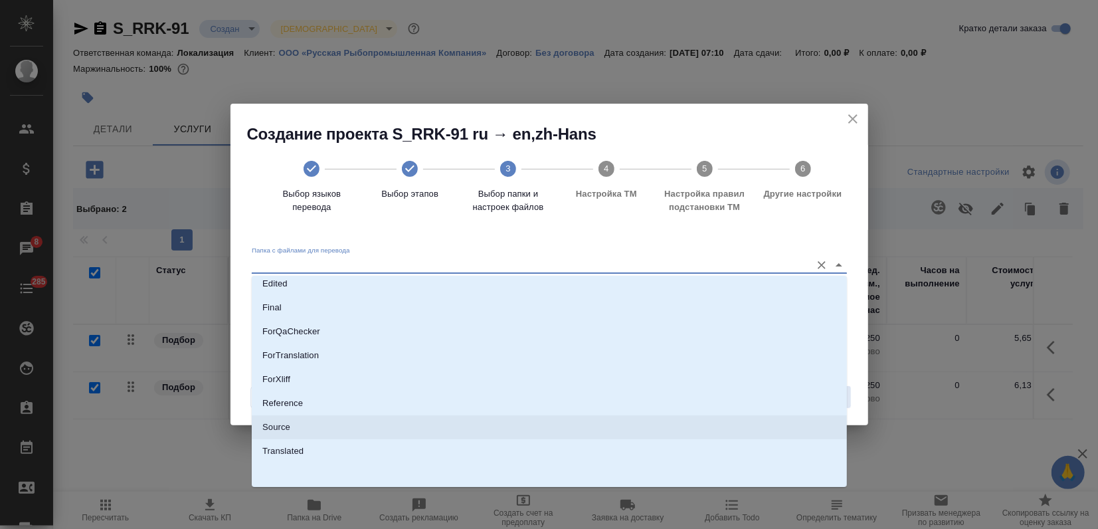
click at [332, 429] on li "Source" at bounding box center [549, 427] width 595 height 24
type input "Source"
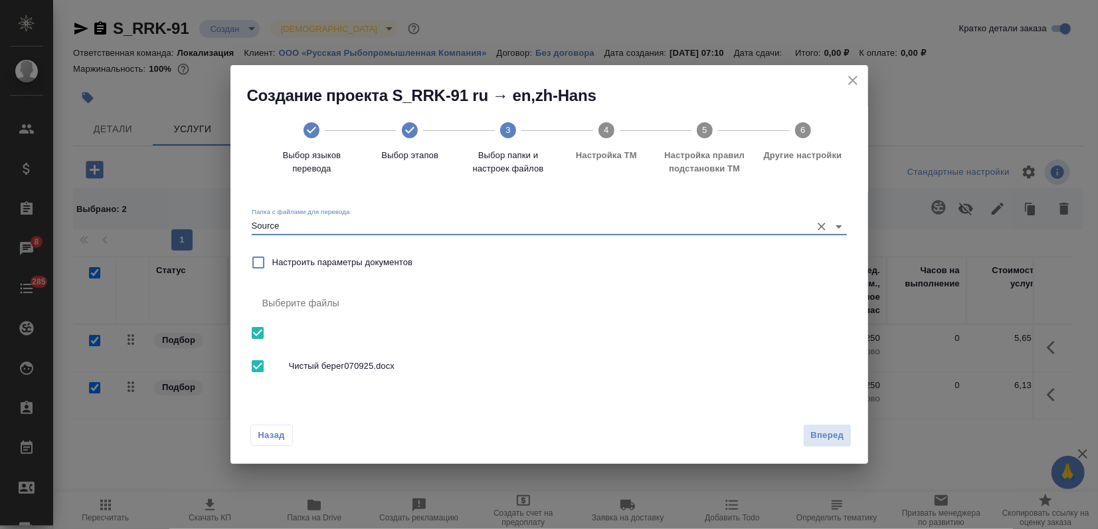
click at [824, 439] on span "Вперед" at bounding box center [826, 435] width 33 height 15
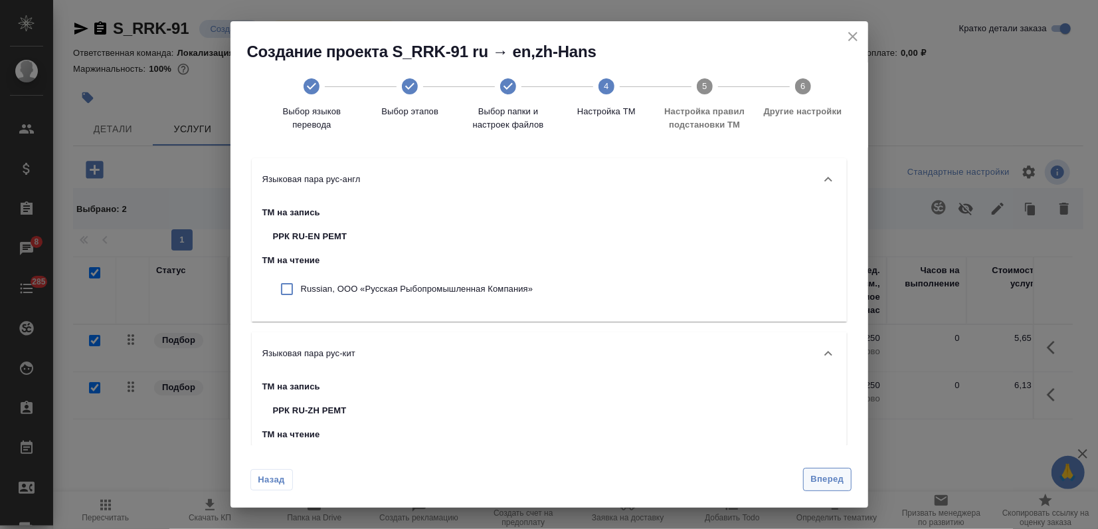
click at [818, 477] on span "Вперед" at bounding box center [826, 479] width 33 height 15
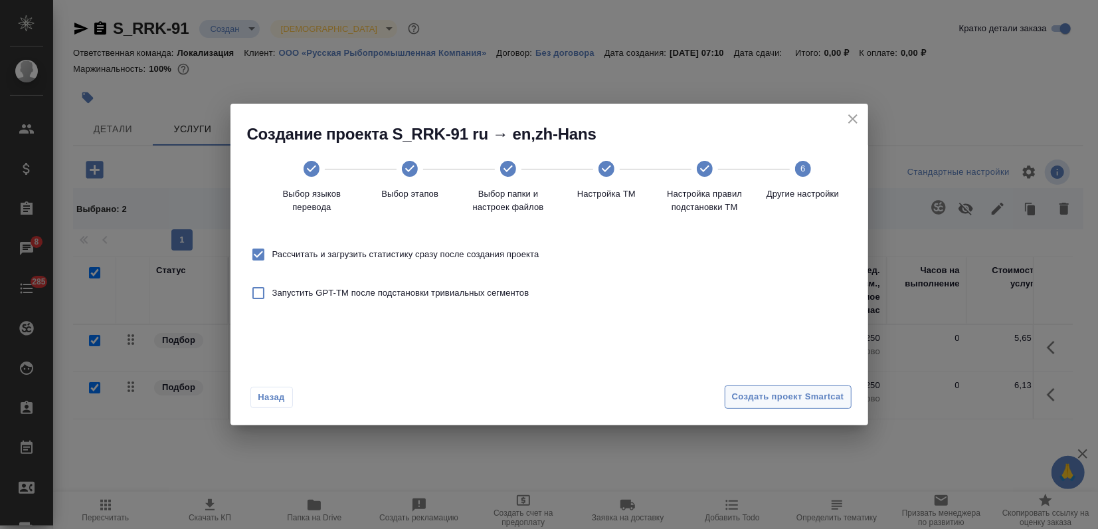
click at [810, 405] on button "Создать проект Smartcat" at bounding box center [788, 396] width 127 height 23
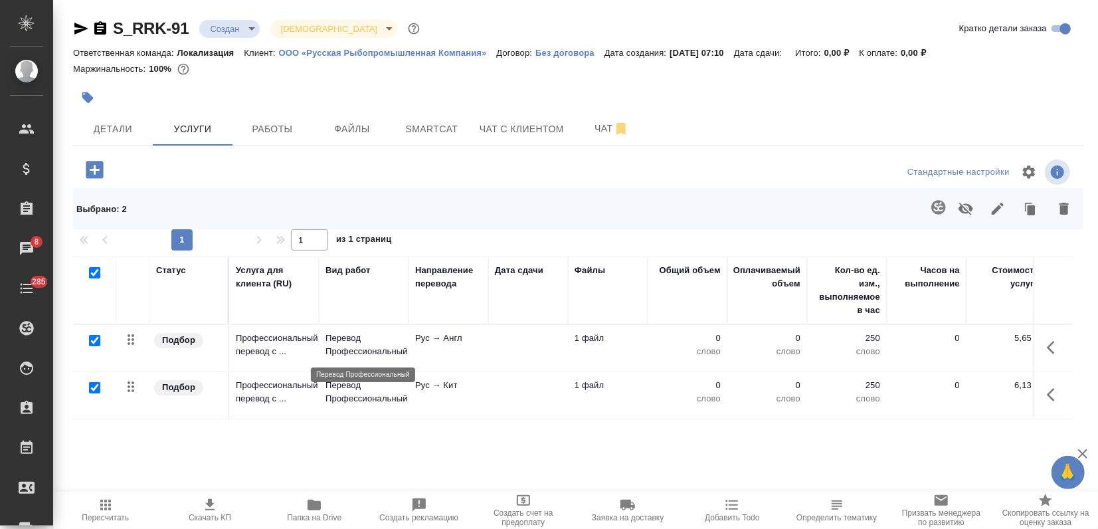
click at [350, 339] on p "Перевод Профессиональный" at bounding box center [363, 344] width 76 height 27
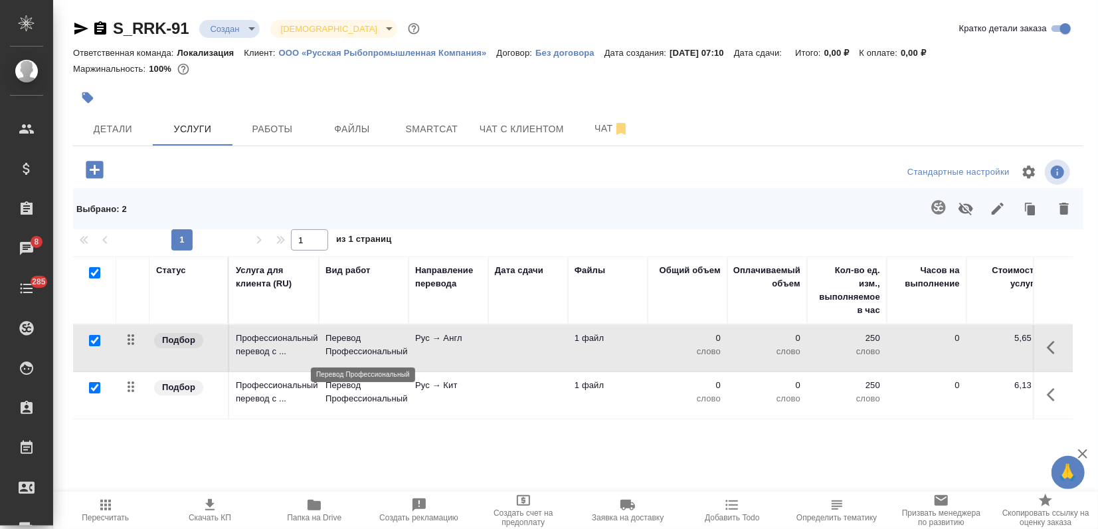
click at [350, 339] on p "Перевод Профессиональный" at bounding box center [363, 344] width 76 height 27
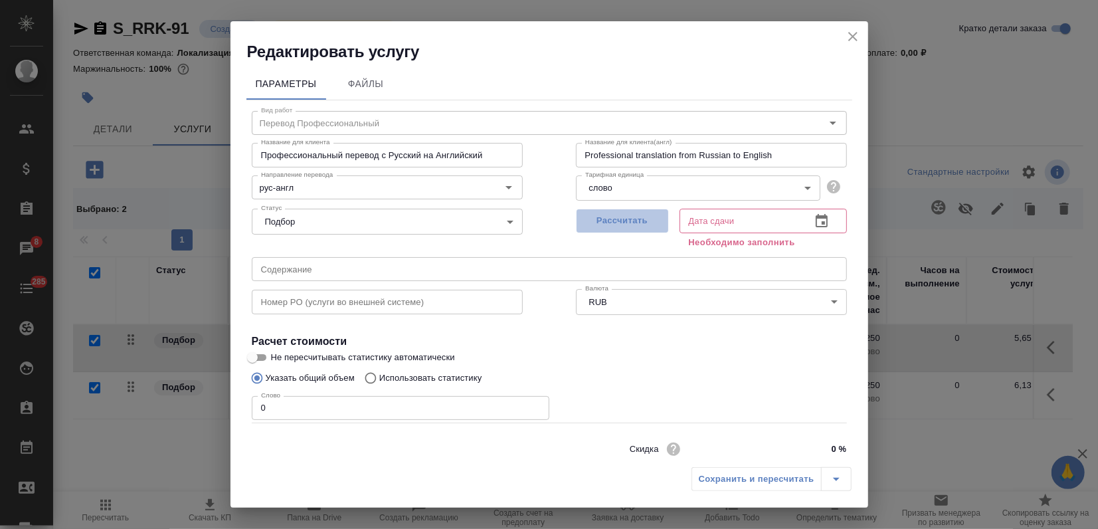
drag, startPoint x: 608, startPoint y: 224, endPoint x: 539, endPoint y: 260, distance: 77.2
click at [608, 224] on span "Рассчитать" at bounding box center [622, 220] width 78 height 15
type input "09.09.2025 07:25"
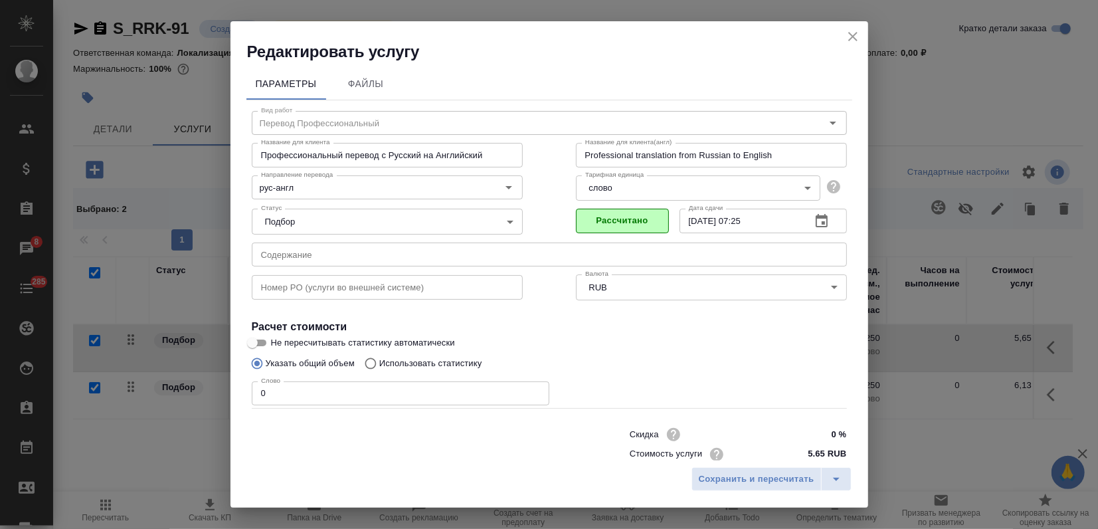
click at [395, 367] on p "Использовать статистику" at bounding box center [430, 363] width 103 height 13
click at [379, 367] on input "Использовать статистику" at bounding box center [368, 363] width 21 height 25
radio input "true"
radio input "false"
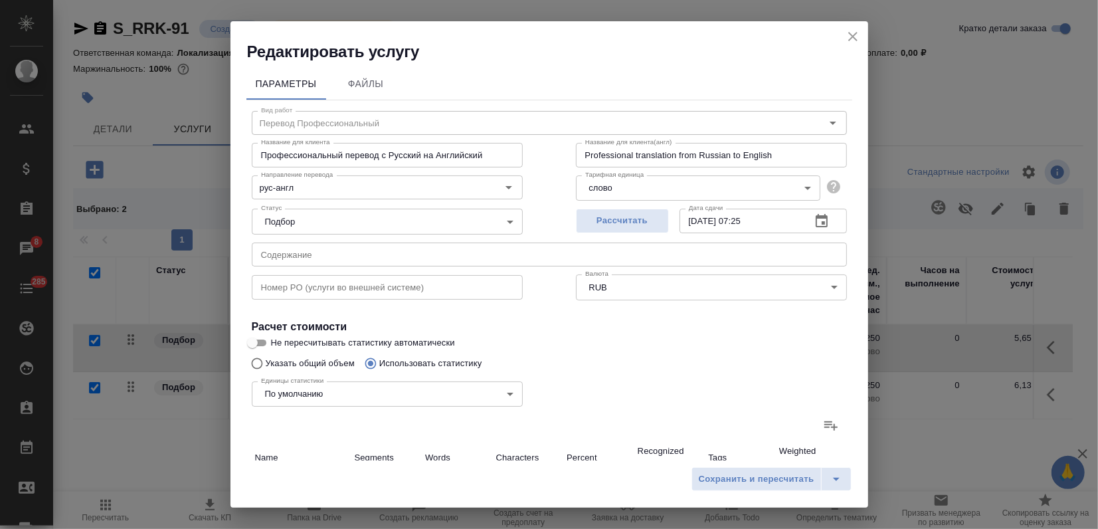
click at [828, 421] on label at bounding box center [831, 425] width 32 height 32
click at [0, 0] on input "file" at bounding box center [0, 0] width 0 height 0
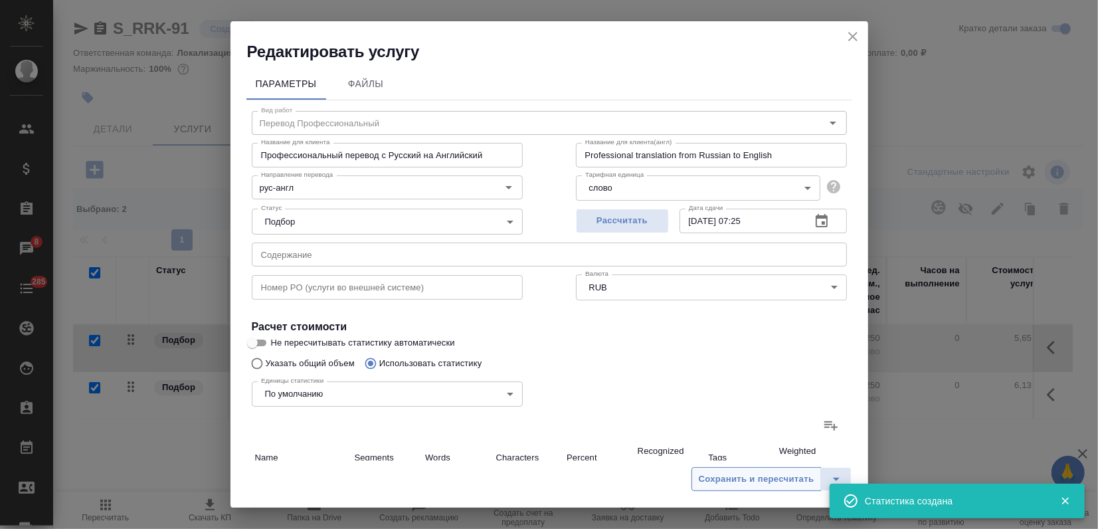
type input "55"
type input "771"
type input "5660"
type input "55"
type input "771"
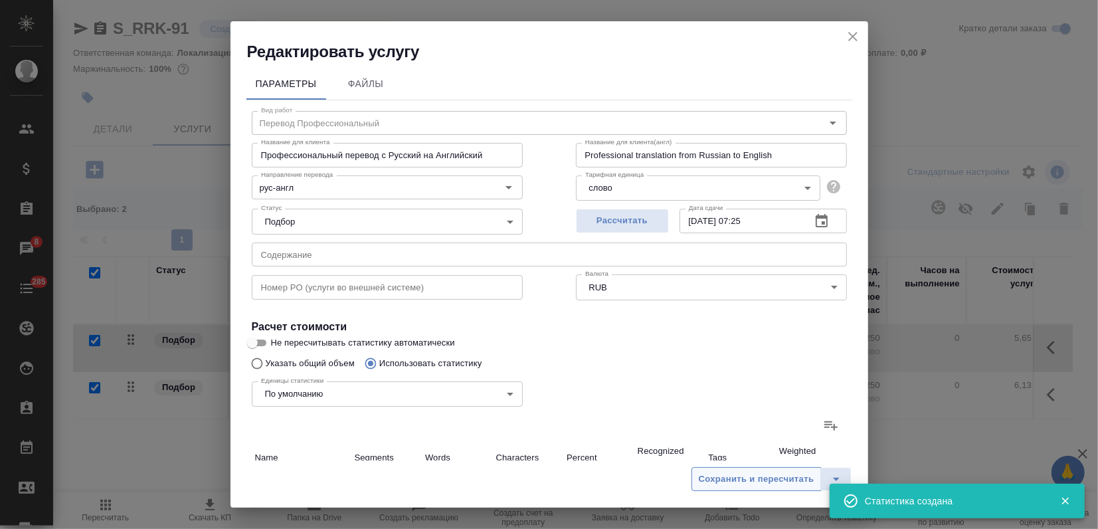
type input "5660"
type input "55"
type input "771"
type input "5660"
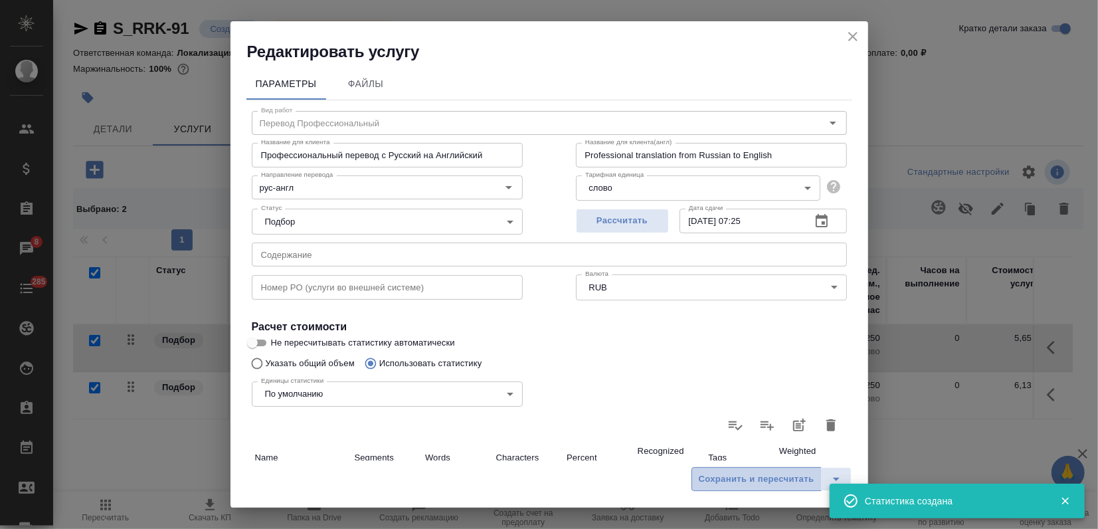
click at [723, 473] on span "Сохранить и пересчитать" at bounding box center [757, 479] width 116 height 15
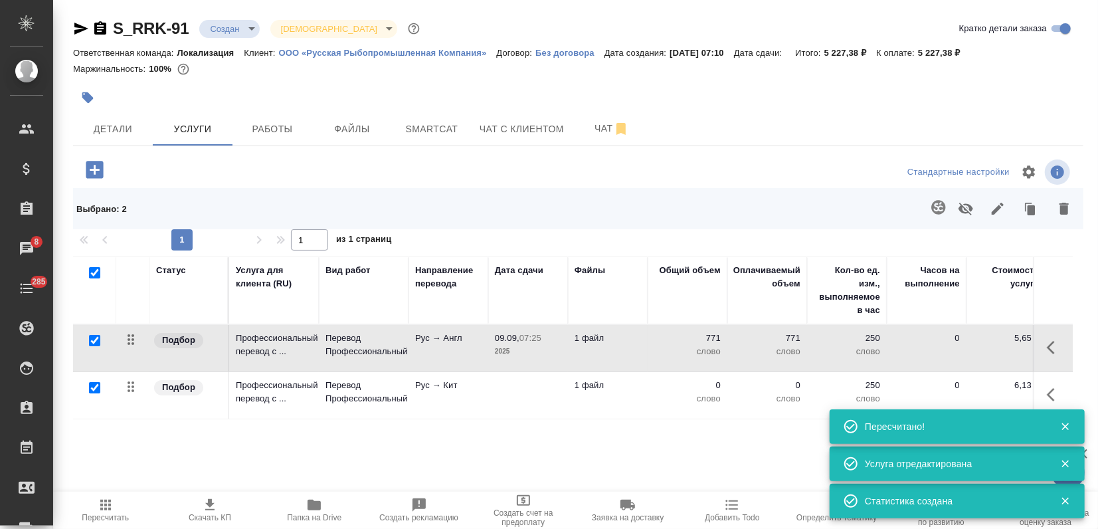
click at [436, 388] on p "Рус → Кит" at bounding box center [448, 385] width 66 height 13
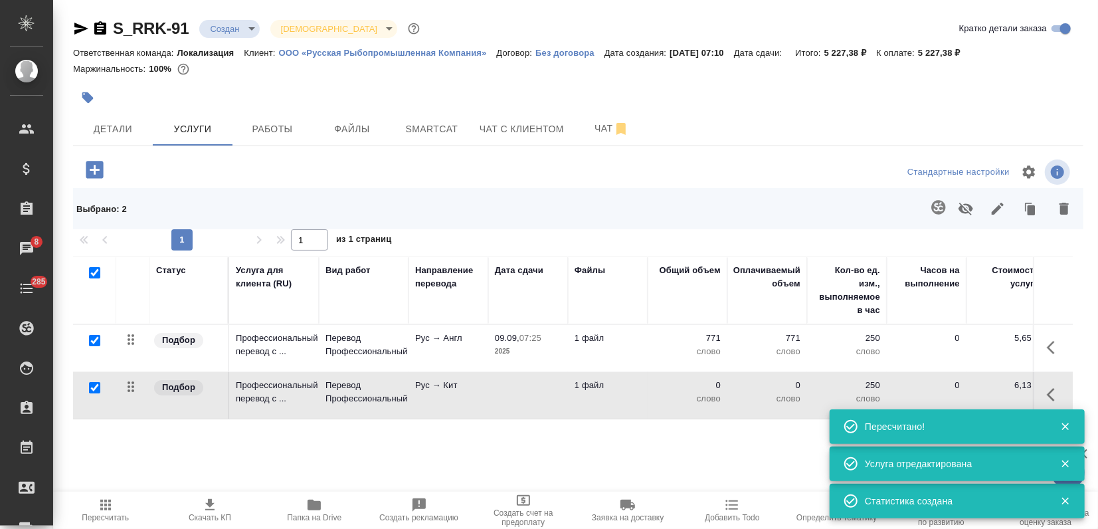
click at [436, 389] on p "Рус → Кит" at bounding box center [448, 385] width 66 height 13
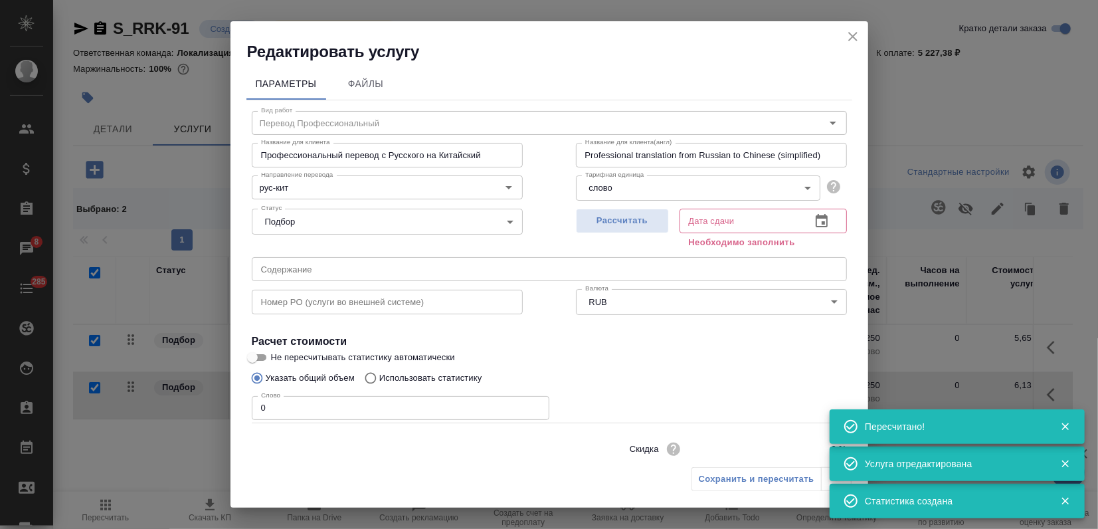
click at [420, 382] on p "Использовать статистику" at bounding box center [430, 377] width 103 height 13
click at [379, 382] on input "Использовать статистику" at bounding box center [368, 377] width 21 height 25
radio input "true"
radio input "false"
click at [620, 219] on span "Рассчитать" at bounding box center [622, 220] width 78 height 15
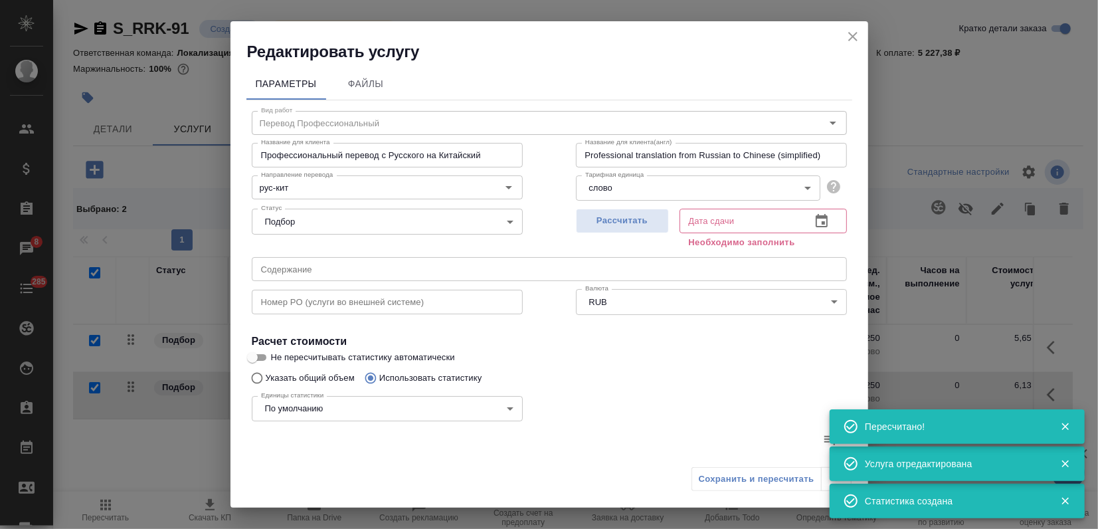
type input "09.09.2025 07:25"
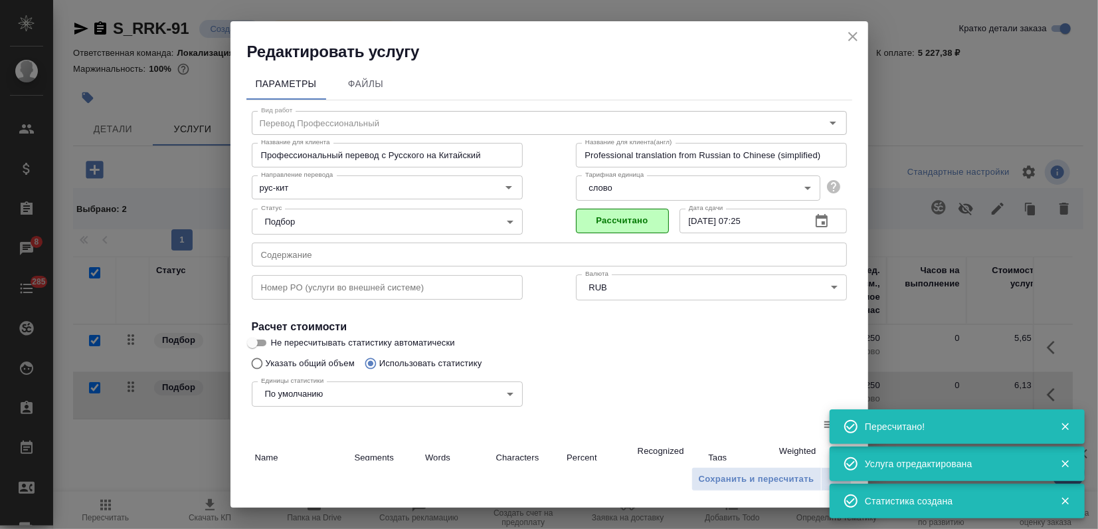
click at [824, 426] on icon at bounding box center [830, 425] width 13 height 9
click at [0, 0] on input "file" at bounding box center [0, 0] width 0 height 0
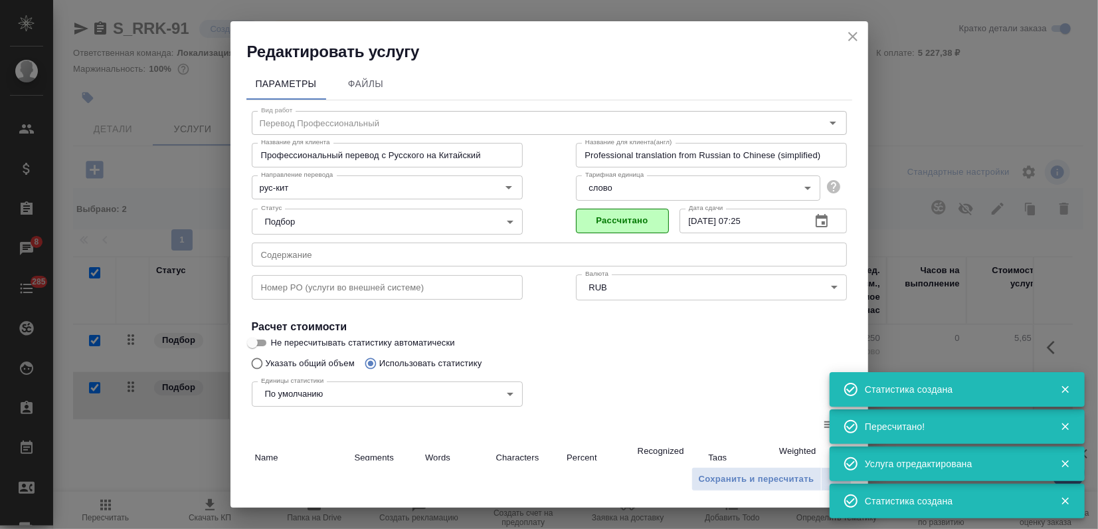
type input "55"
type input "771"
type input "5660"
type input "55"
type input "771"
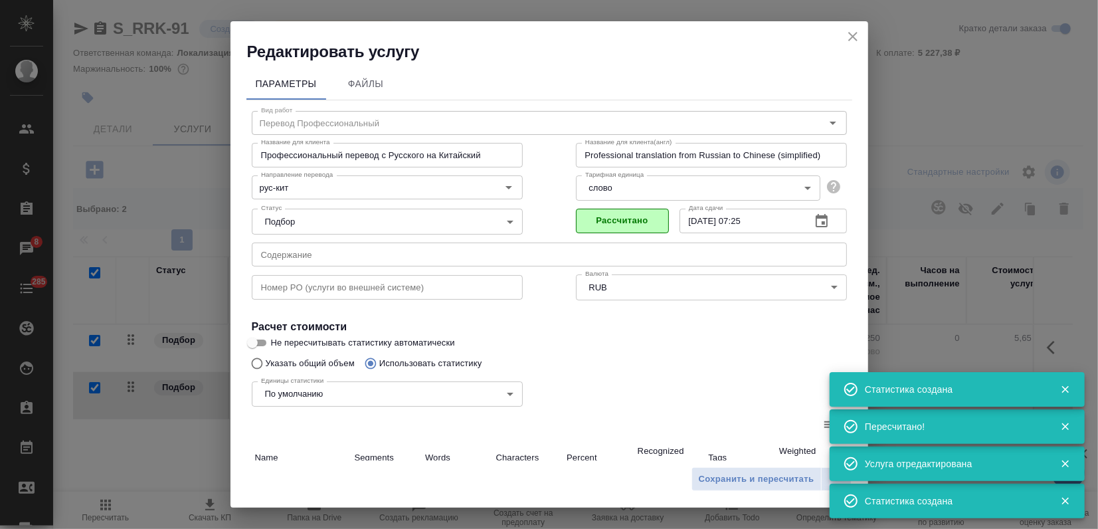
type input "5660"
type input "55"
type input "771"
type input "5660"
click at [756, 485] on span "Сохранить и пересчитать" at bounding box center [757, 479] width 116 height 15
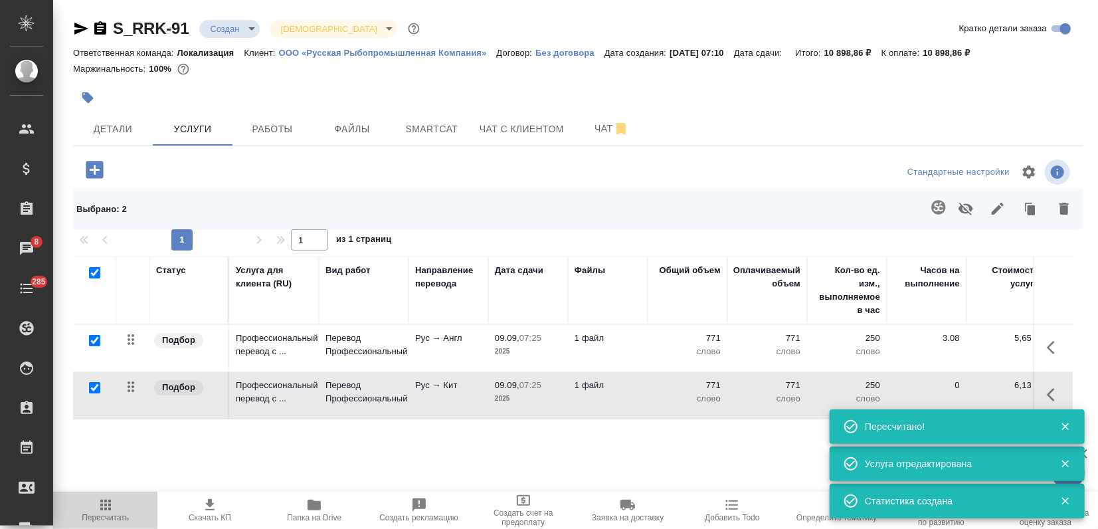
click at [118, 505] on span "Пересчитать" at bounding box center [105, 509] width 88 height 25
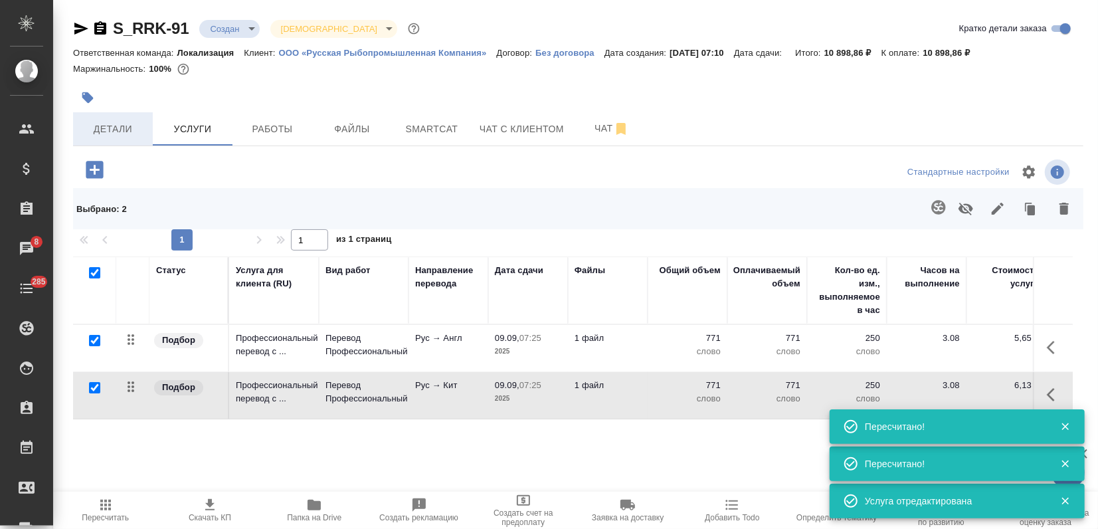
click at [117, 138] on button "Детали" at bounding box center [113, 128] width 80 height 33
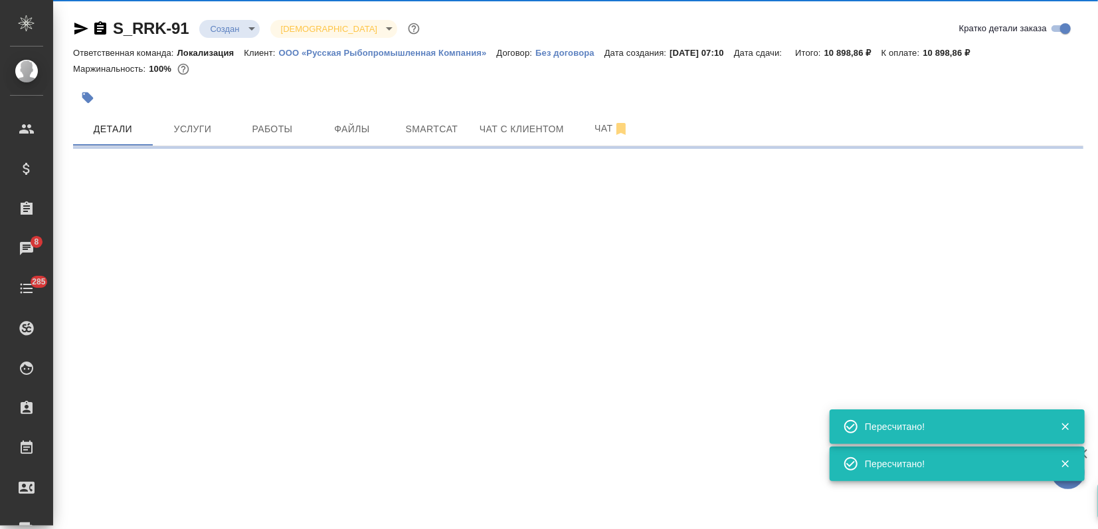
select select "RU"
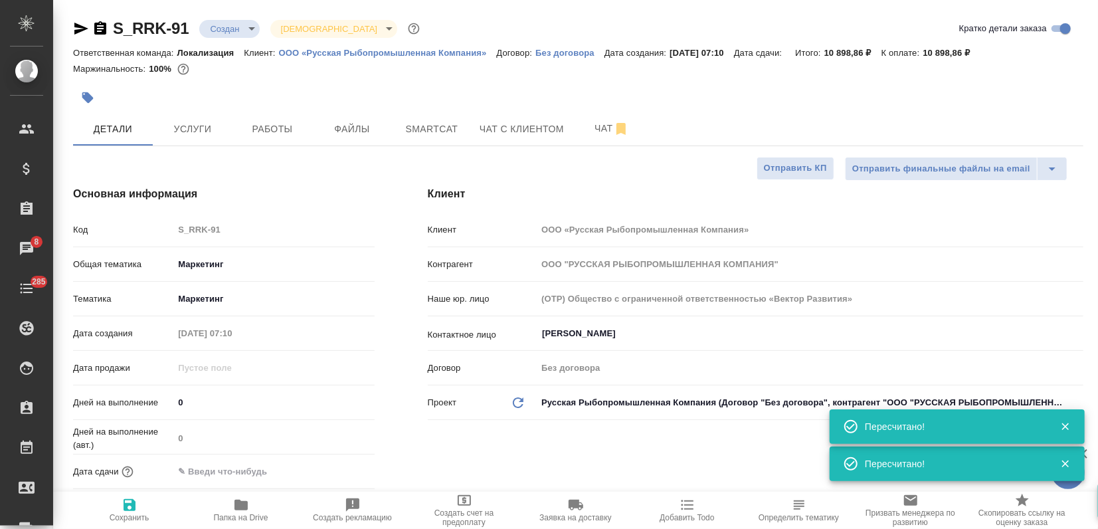
type textarea "x"
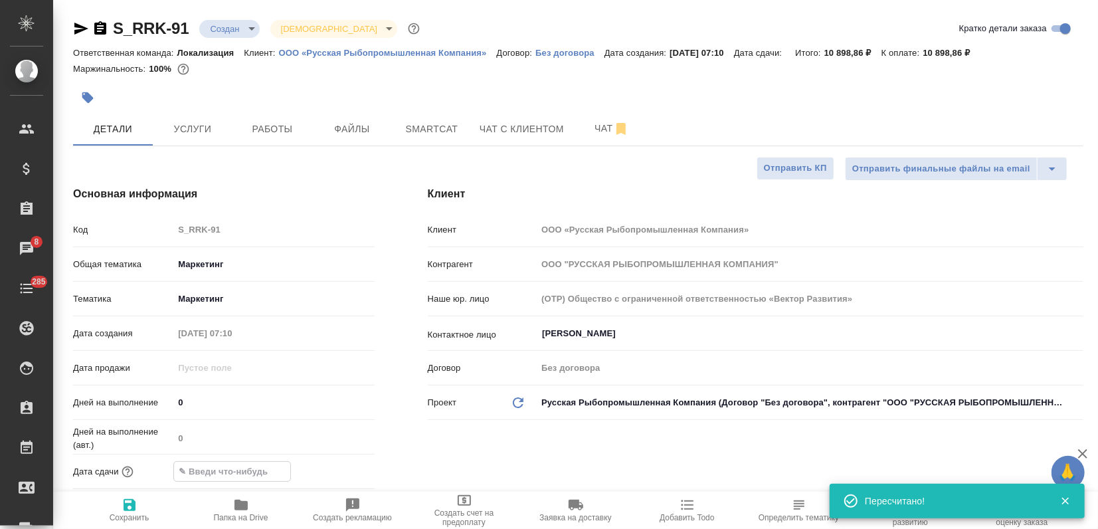
click at [199, 476] on input "text" at bounding box center [232, 471] width 116 height 19
click at [332, 471] on icon "button" at bounding box center [336, 471] width 16 height 16
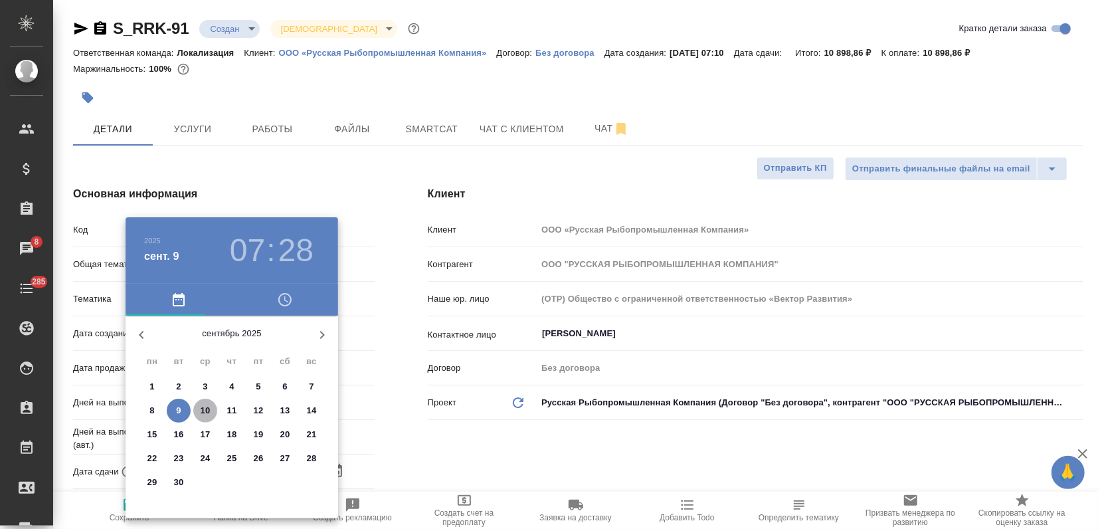
click at [207, 412] on p "10" at bounding box center [206, 410] width 10 height 13
type input "10.09.2025 07:28"
type textarea "x"
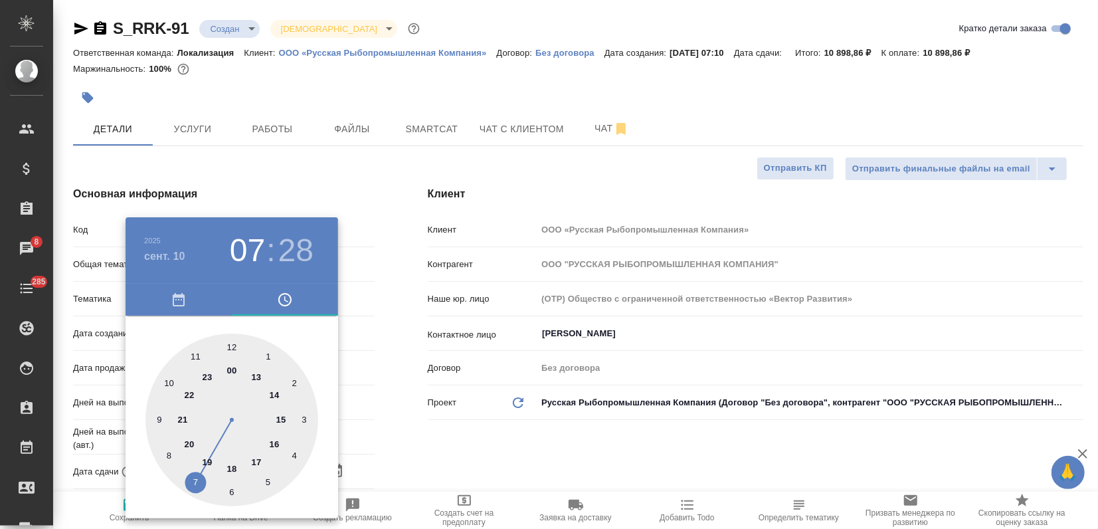
click at [260, 458] on div at bounding box center [231, 419] width 173 height 173
type input "10.09.2025 17:28"
type textarea "x"
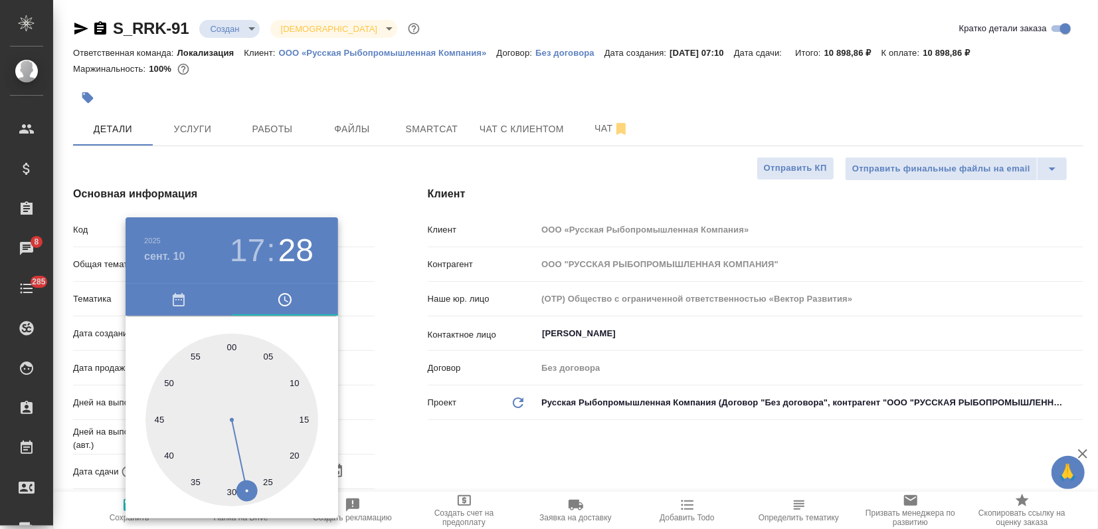
type input "10.09.2025 17:00"
type textarea "x"
drag, startPoint x: 230, startPoint y: 345, endPoint x: 230, endPoint y: 337, distance: 8.0
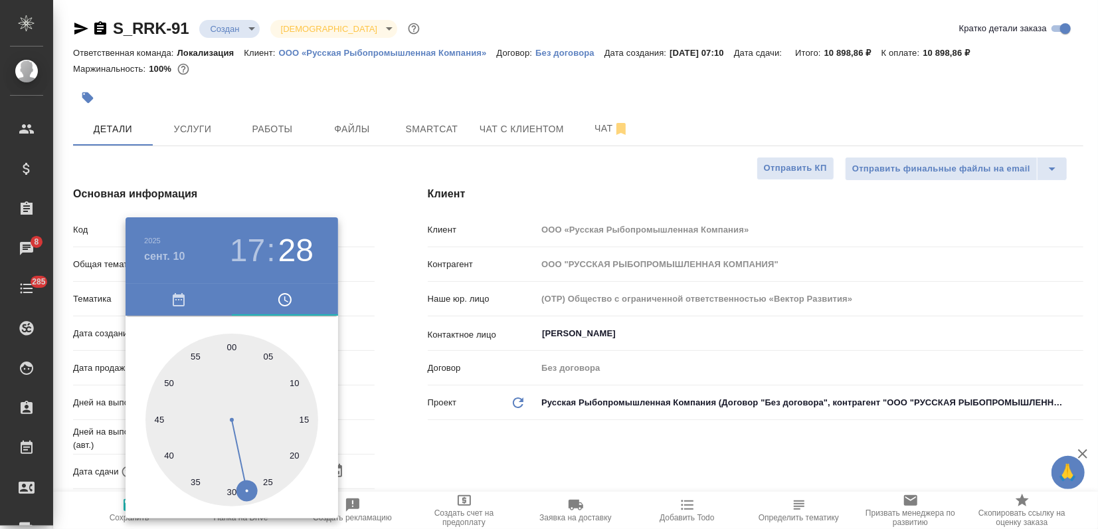
click at [230, 345] on div at bounding box center [231, 419] width 173 height 173
type textarea "x"
click at [283, 185] on div at bounding box center [549, 264] width 1098 height 529
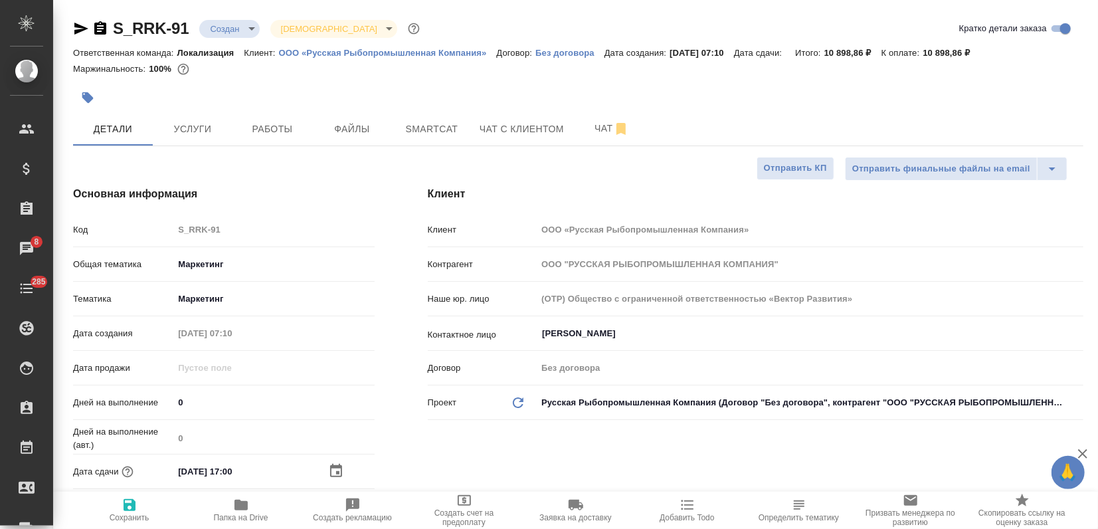
click at [132, 502] on icon "button" at bounding box center [130, 505] width 12 height 12
type textarea "x"
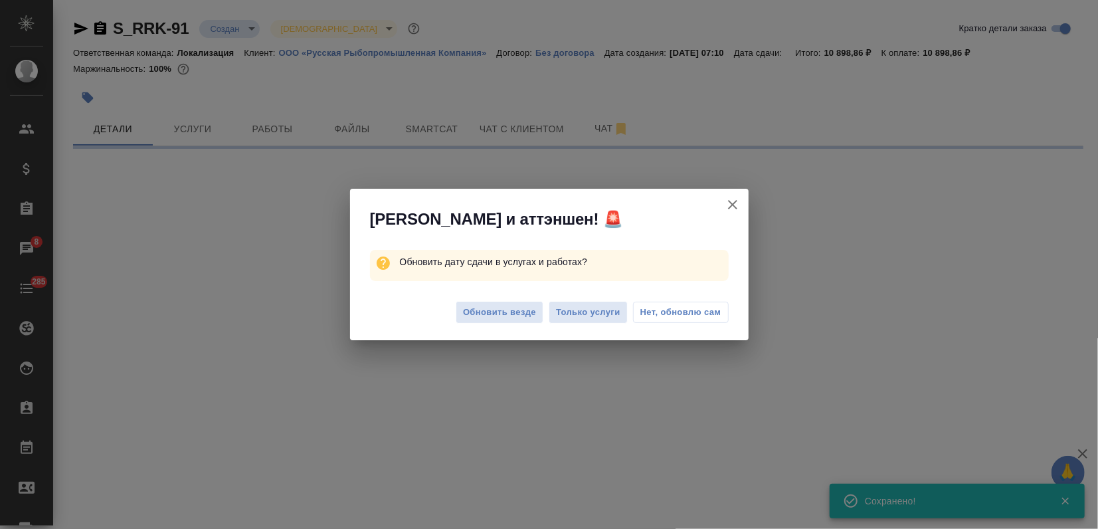
select select "RU"
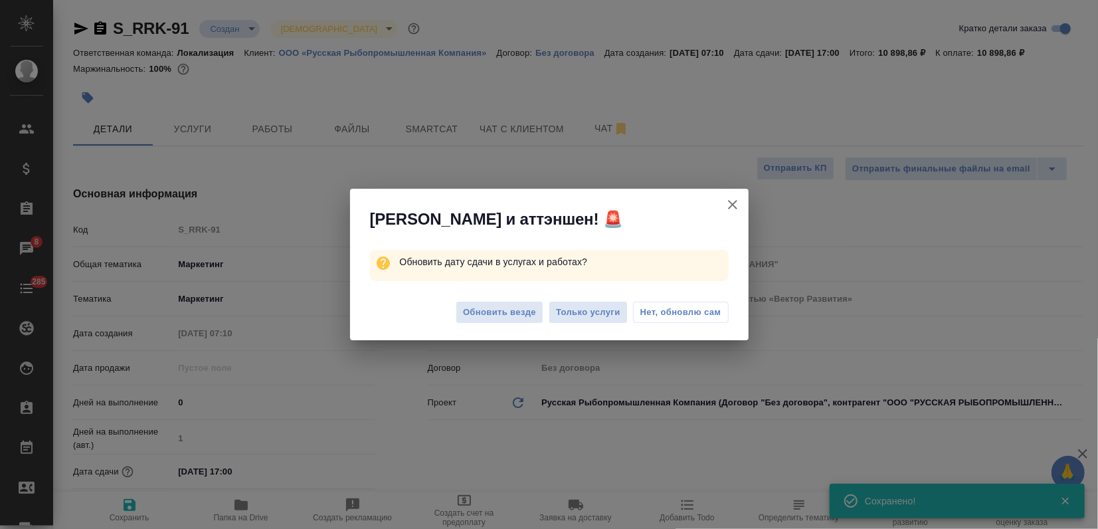
type textarea "x"
click at [491, 312] on span "Обновить везде" at bounding box center [499, 312] width 73 height 15
type textarea "x"
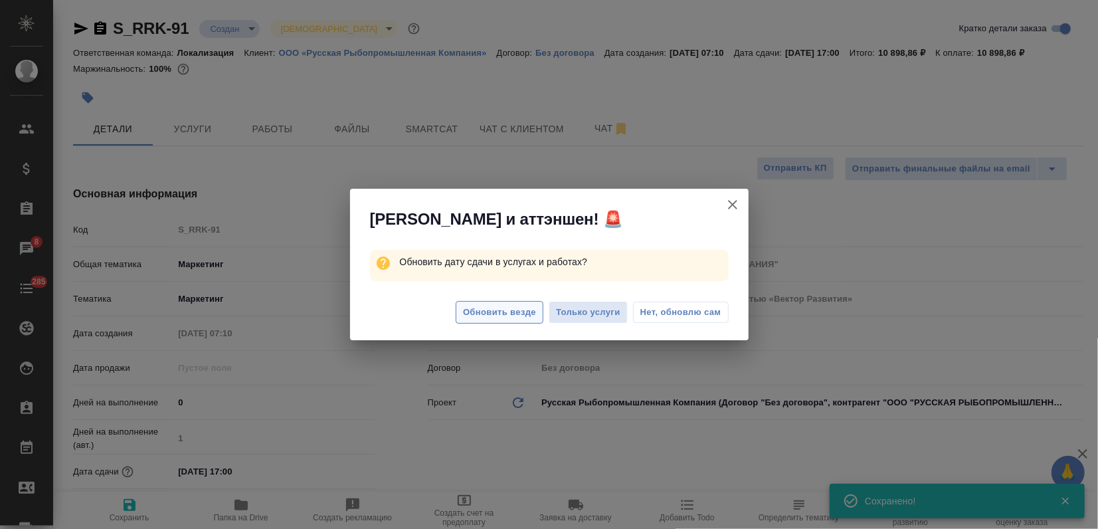
type textarea "x"
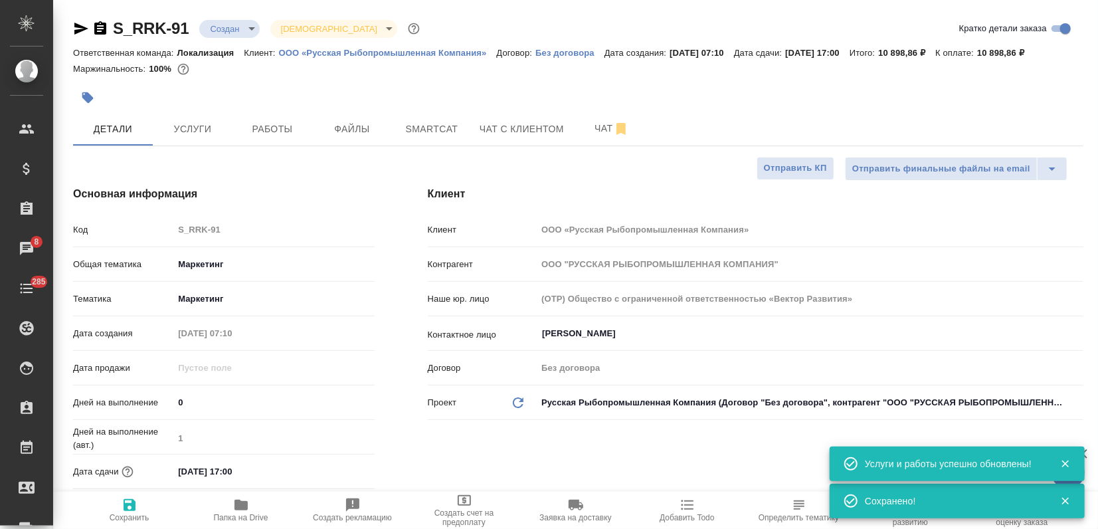
click at [204, 138] on button "Услуги" at bounding box center [193, 128] width 80 height 33
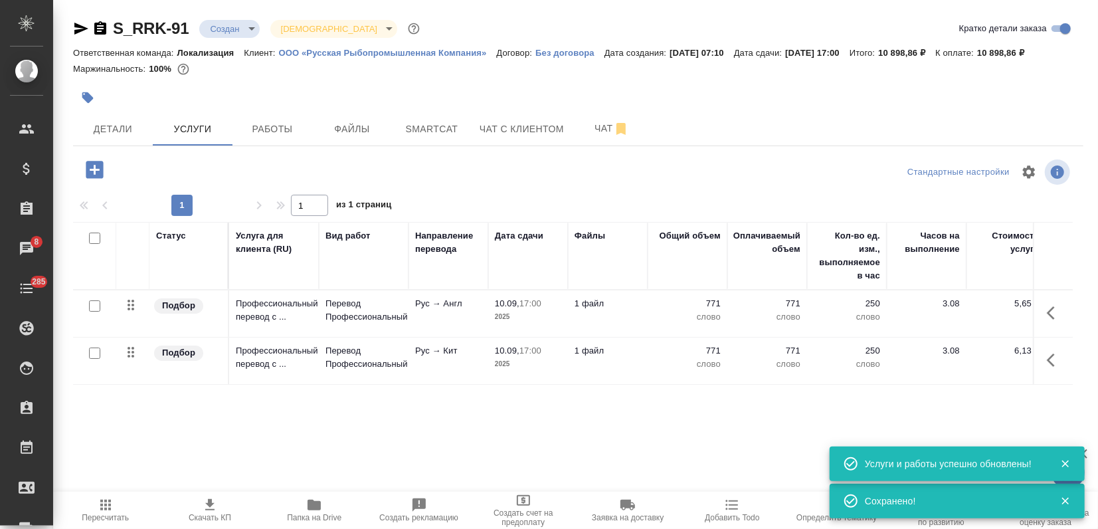
click at [234, 503] on span "Скачать КП" at bounding box center [209, 509] width 88 height 25
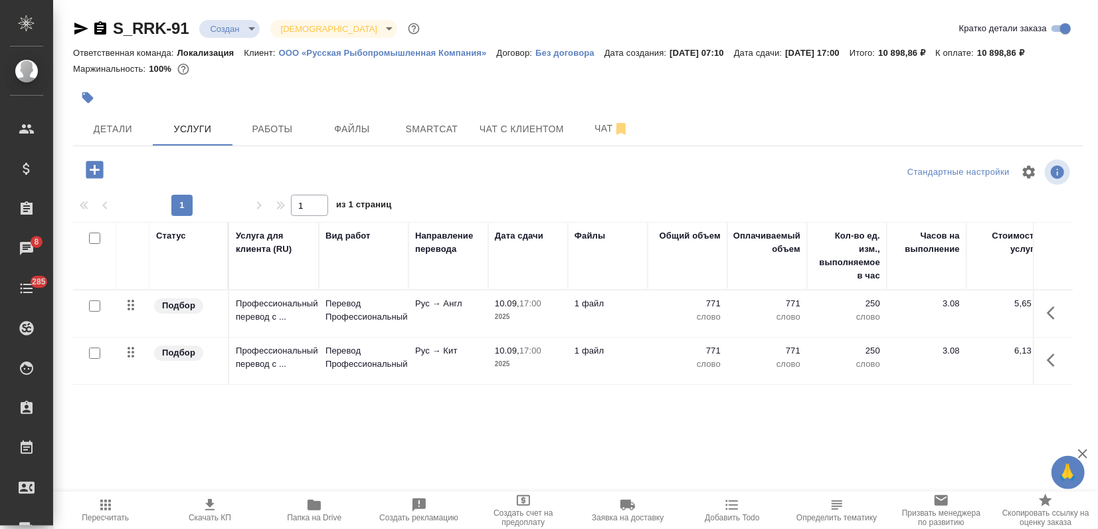
click at [899, 114] on div "Детали Услуги Работы Файлы Smartcat Чат с клиентом Чат" at bounding box center [578, 128] width 1010 height 33
drag, startPoint x: 1015, startPoint y: 50, endPoint x: 1044, endPoint y: 54, distance: 29.4
click at [1034, 54] on p "10 898,86 ₽" at bounding box center [1005, 53] width 57 height 10
click at [1020, 60] on div "Маржинальность: 100%" at bounding box center [578, 68] width 1010 height 17
drag, startPoint x: 1010, startPoint y: 50, endPoint x: 1051, endPoint y: 54, distance: 40.7
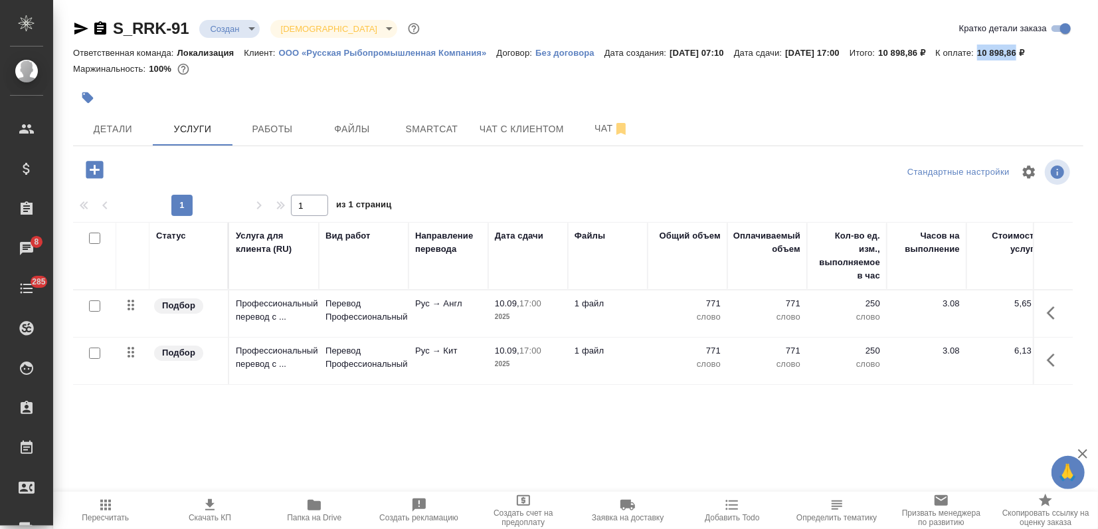
click at [1051, 54] on div "Ответственная команда: Локализация Клиент: ООО «Русская Рыбопромышленная Компан…" at bounding box center [578, 52] width 1010 height 16
copy p "10 898,86"
click at [106, 120] on button "Детали" at bounding box center [113, 128] width 80 height 33
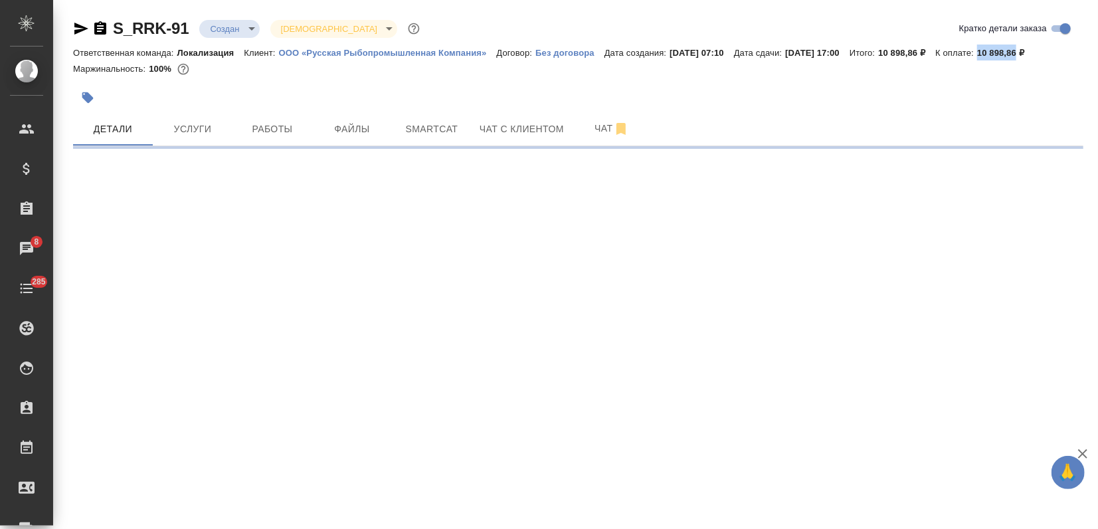
select select "RU"
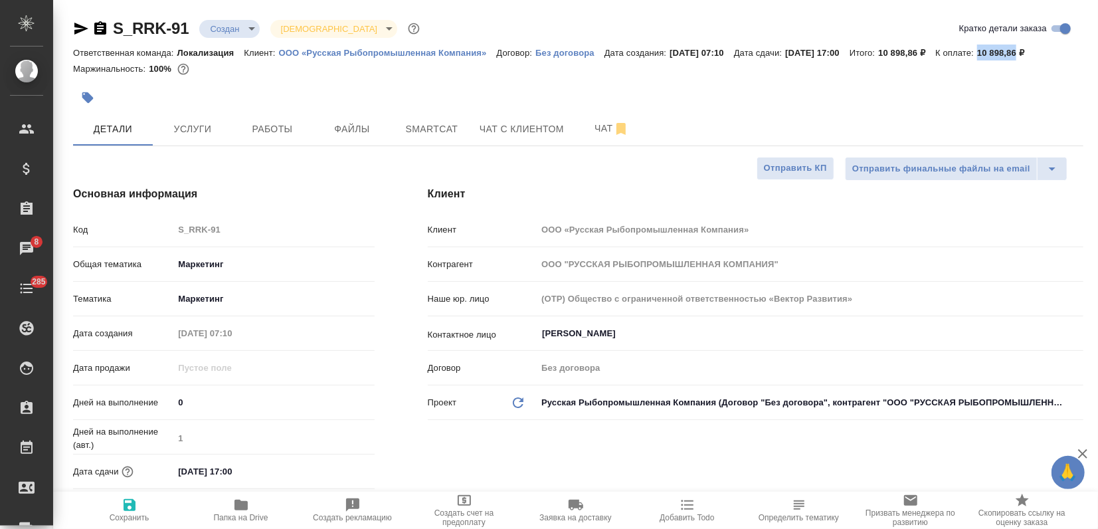
type textarea "x"
click at [232, 472] on input "10.09.2025 17:00" at bounding box center [232, 471] width 116 height 19
type input "10.09.2025 16:00"
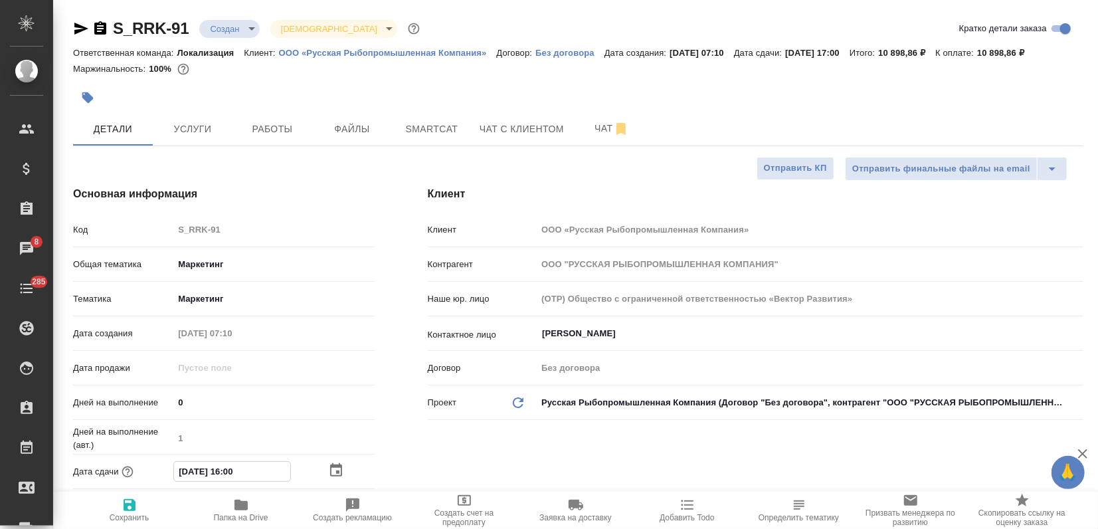
type textarea "x"
type input "10.09.2025 16:00"
click at [135, 507] on icon "button" at bounding box center [130, 505] width 12 height 12
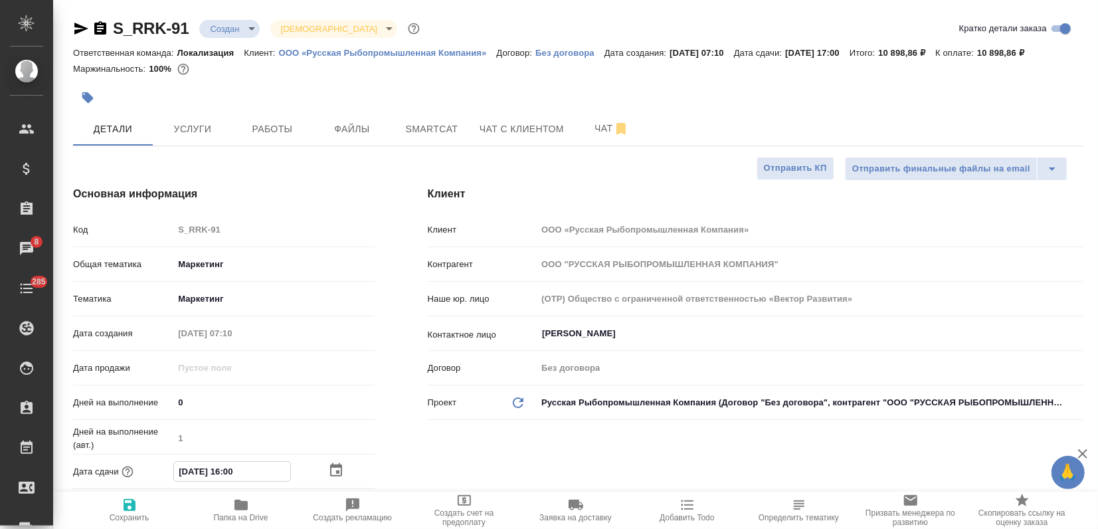
type textarea "x"
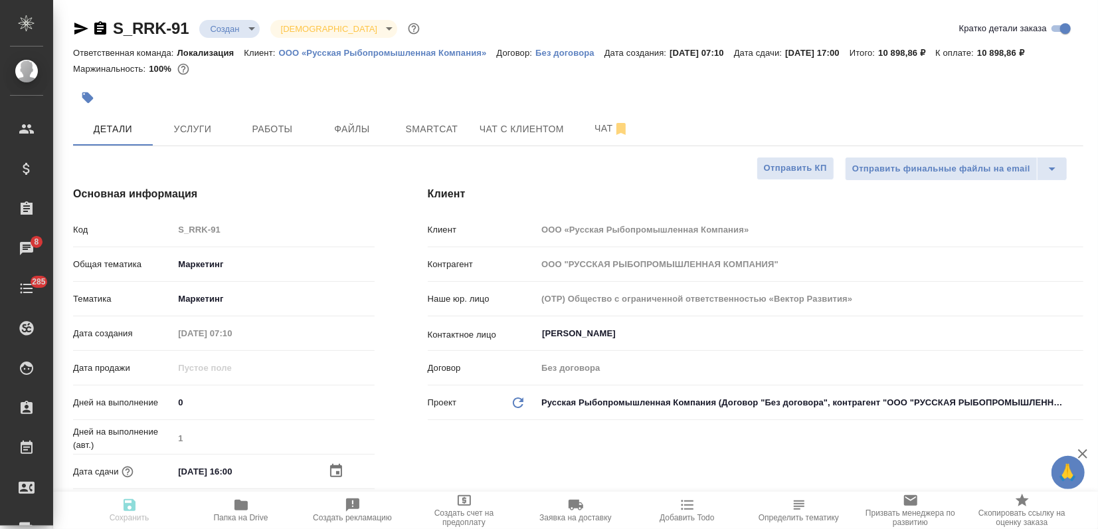
type textarea "x"
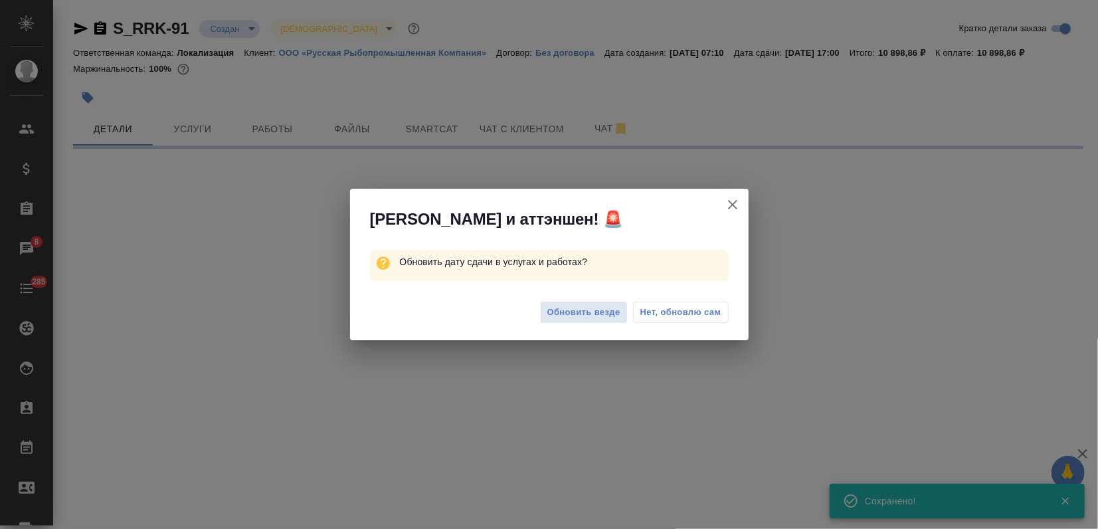
select select "RU"
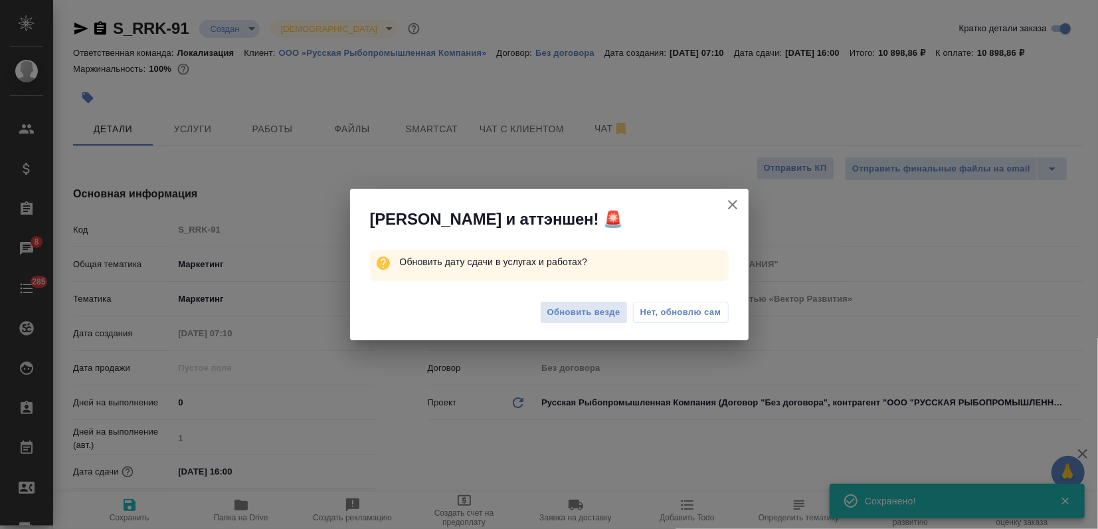
type textarea "x"
click at [594, 305] on button "Обновить везде" at bounding box center [584, 312] width 88 height 23
type textarea "x"
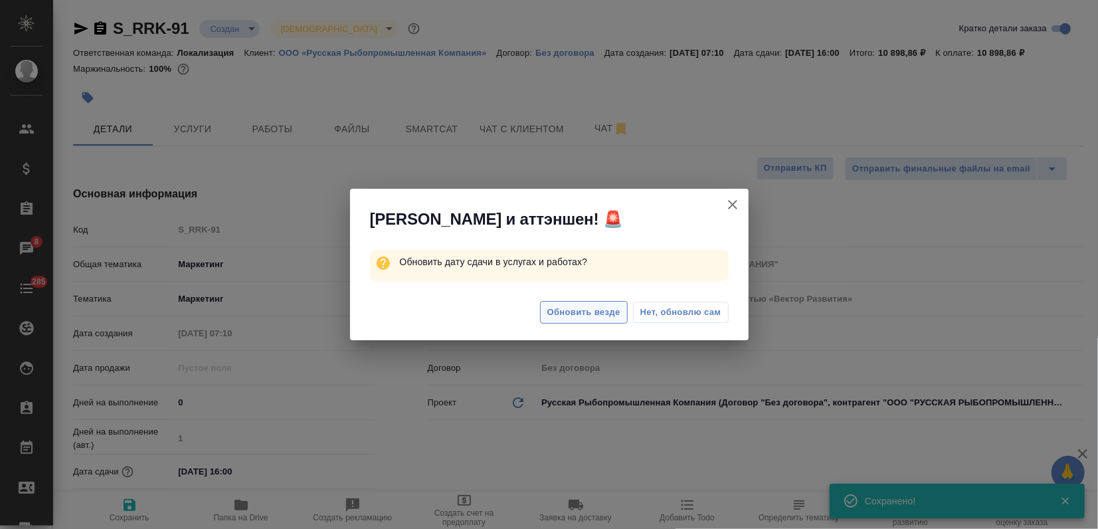
type textarea "x"
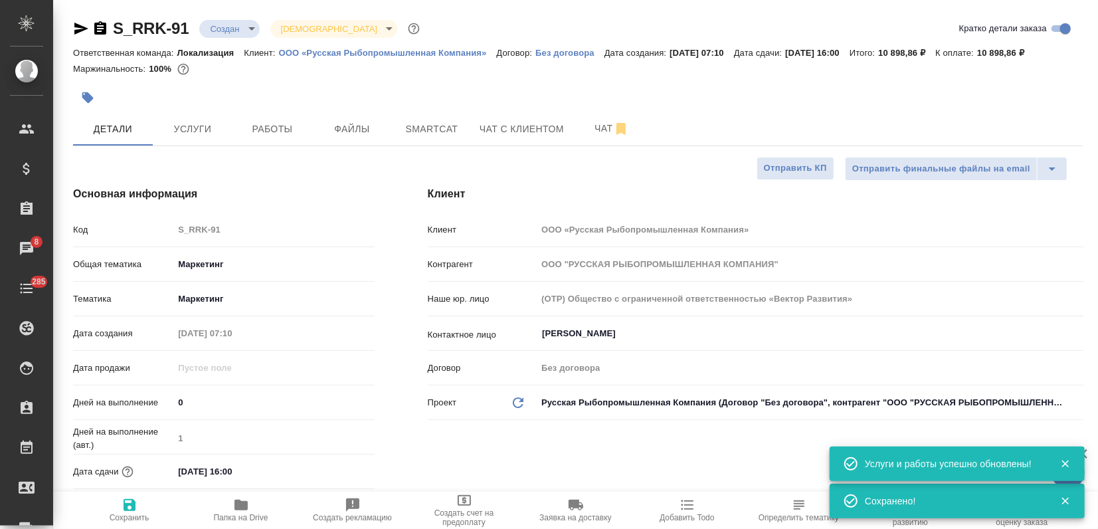
type textarea "x"
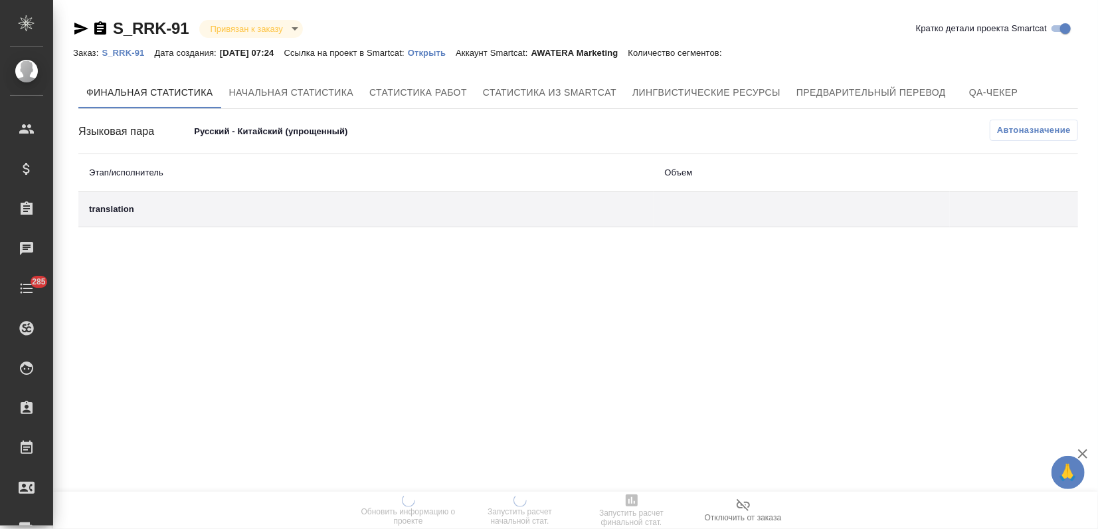
click at [456, 56] on p "Открыть" at bounding box center [432, 53] width 48 height 10
